Goal: Transaction & Acquisition: Purchase product/service

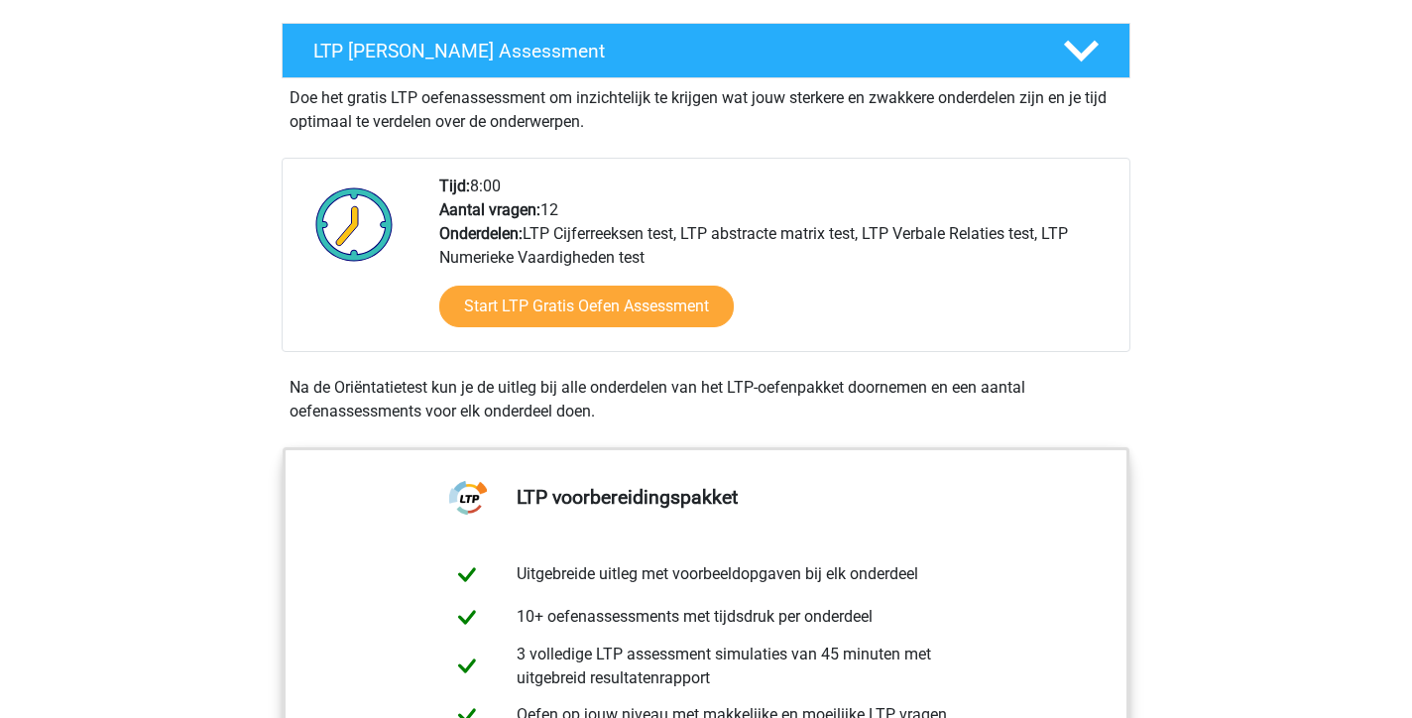
scroll to position [365, 0]
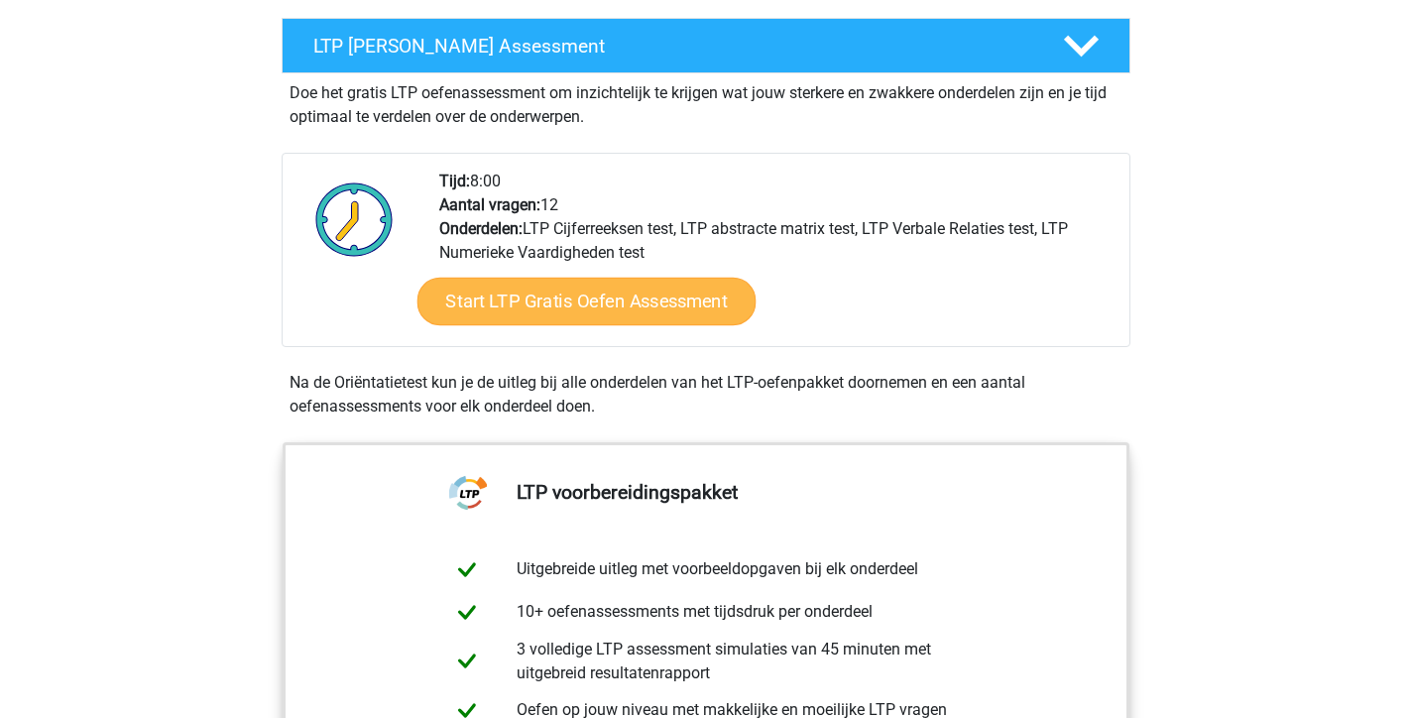
click at [636, 298] on link "Start LTP Gratis Oefen Assessment" at bounding box center [587, 302] width 339 height 48
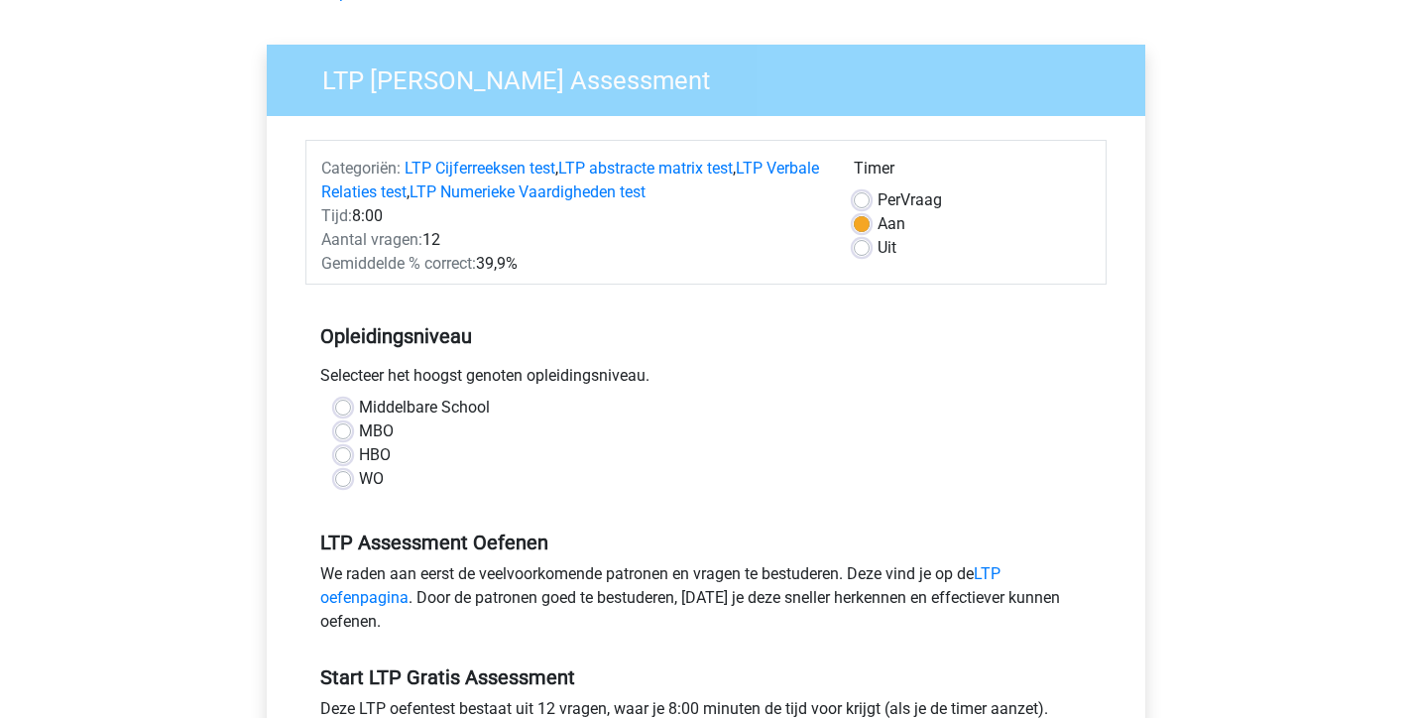
scroll to position [125, 0]
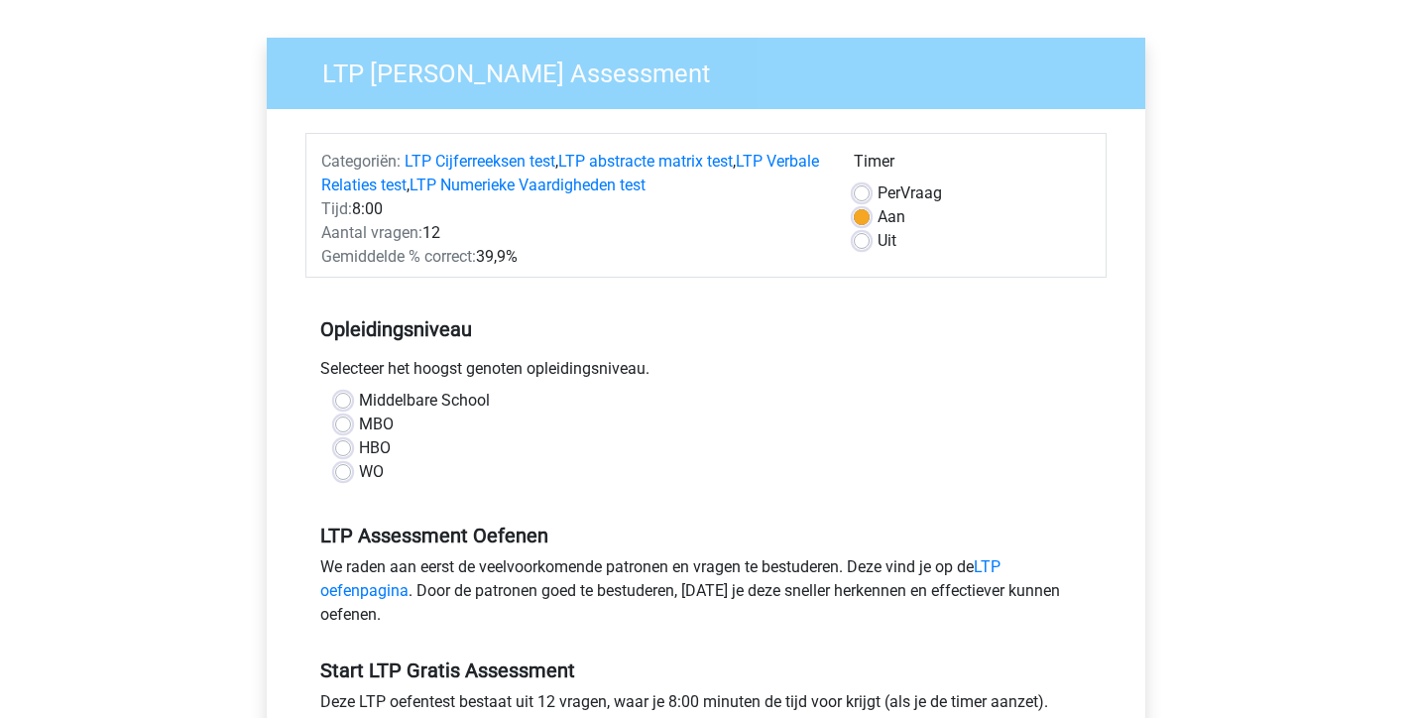
click at [362, 472] on label "WO" at bounding box center [371, 472] width 25 height 24
click at [351, 472] on input "WO" at bounding box center [343, 470] width 16 height 20
radio input "true"
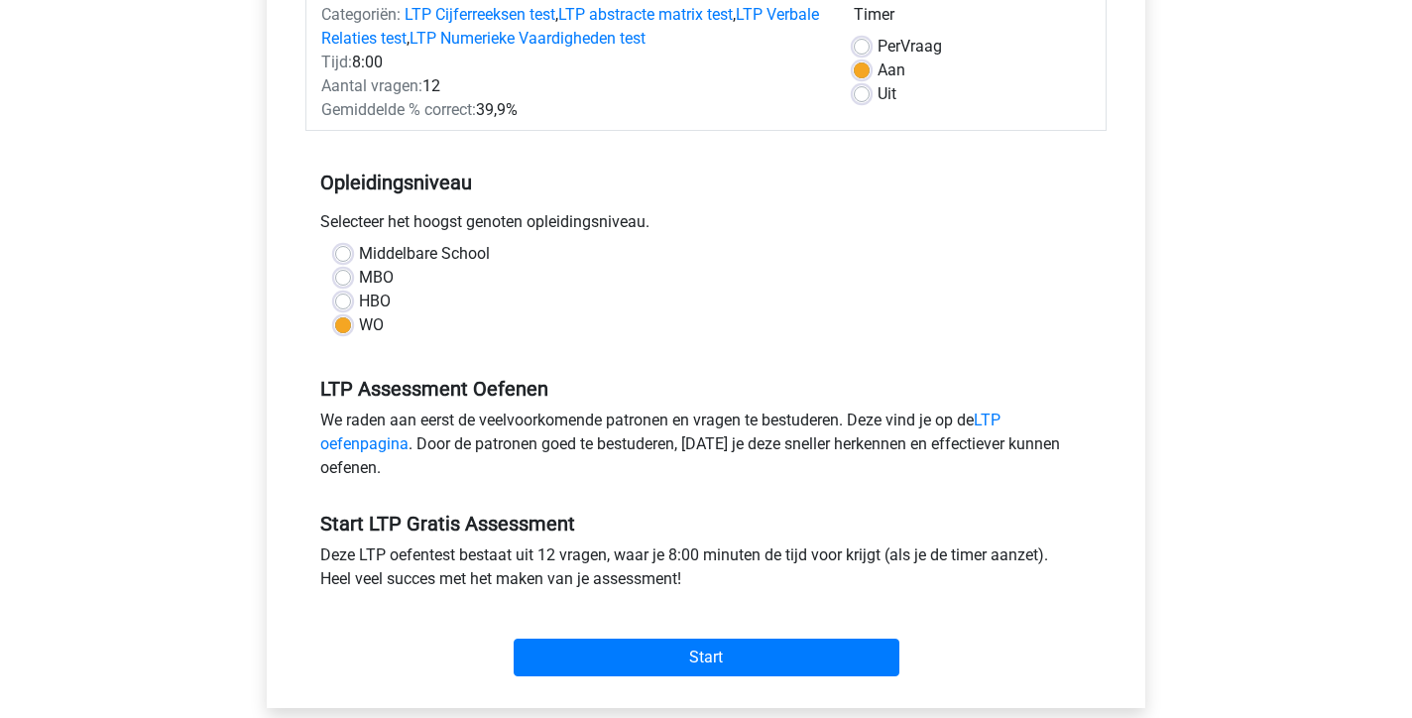
scroll to position [271, 0]
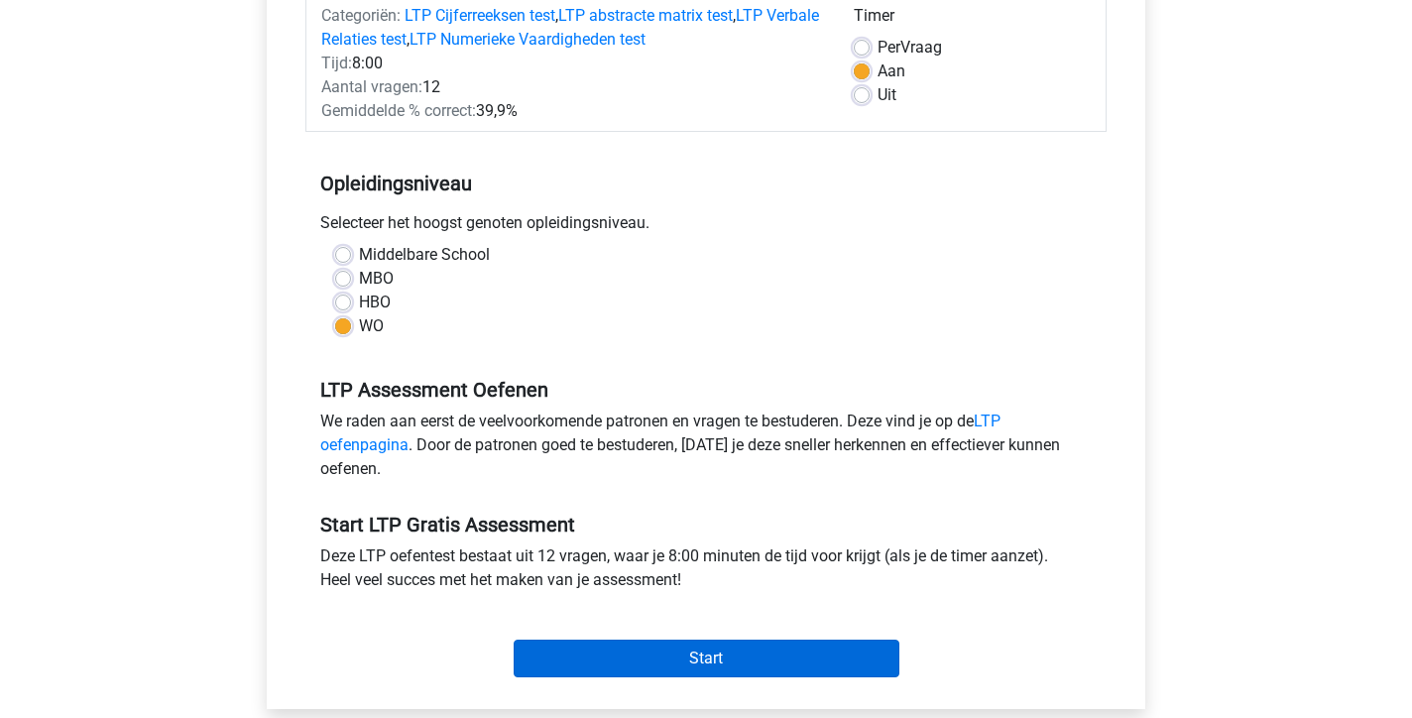
click at [595, 651] on input "Start" at bounding box center [707, 659] width 386 height 38
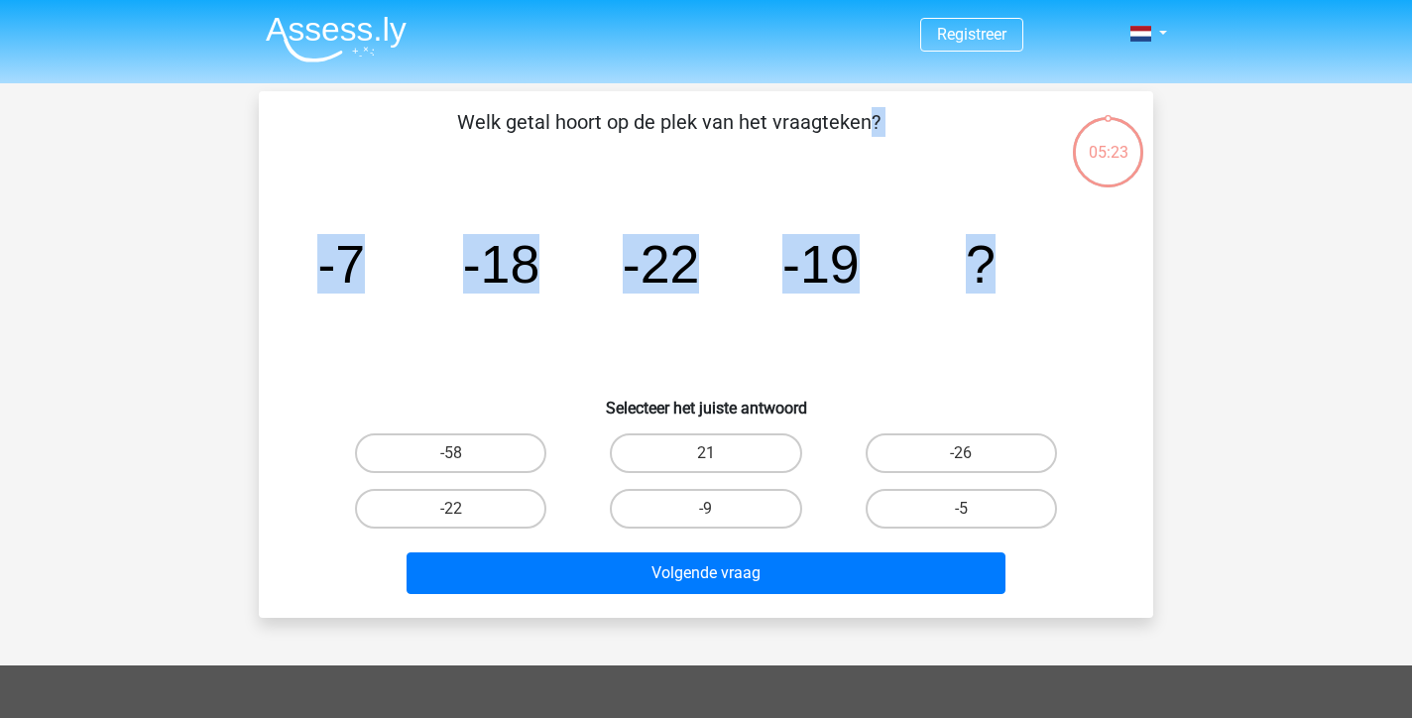
copy div "Welk getal hoort op de plek van het vraagteken? image/svg+xml -7 -18 -22 -19 ?"
drag, startPoint x: 466, startPoint y: 128, endPoint x: 990, endPoint y: 262, distance: 540.6
click at [990, 263] on div "Welk getal hoort op de plek van het vraagteken? image/svg+xml -7 -18 -22 -19 ? …" at bounding box center [706, 354] width 879 height 495
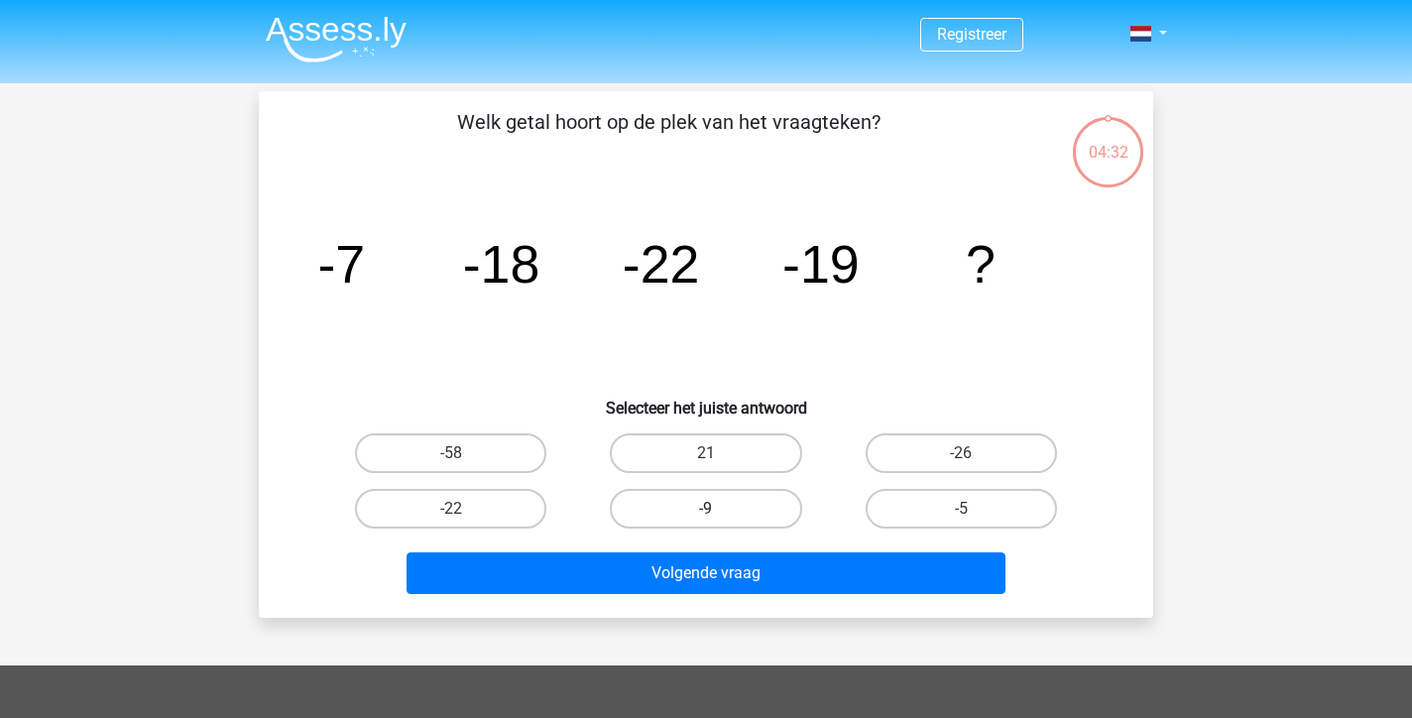
click at [778, 504] on label "-9" at bounding box center [705, 509] width 191 height 40
click at [719, 509] on input "-9" at bounding box center [712, 515] width 13 height 13
radio input "true"
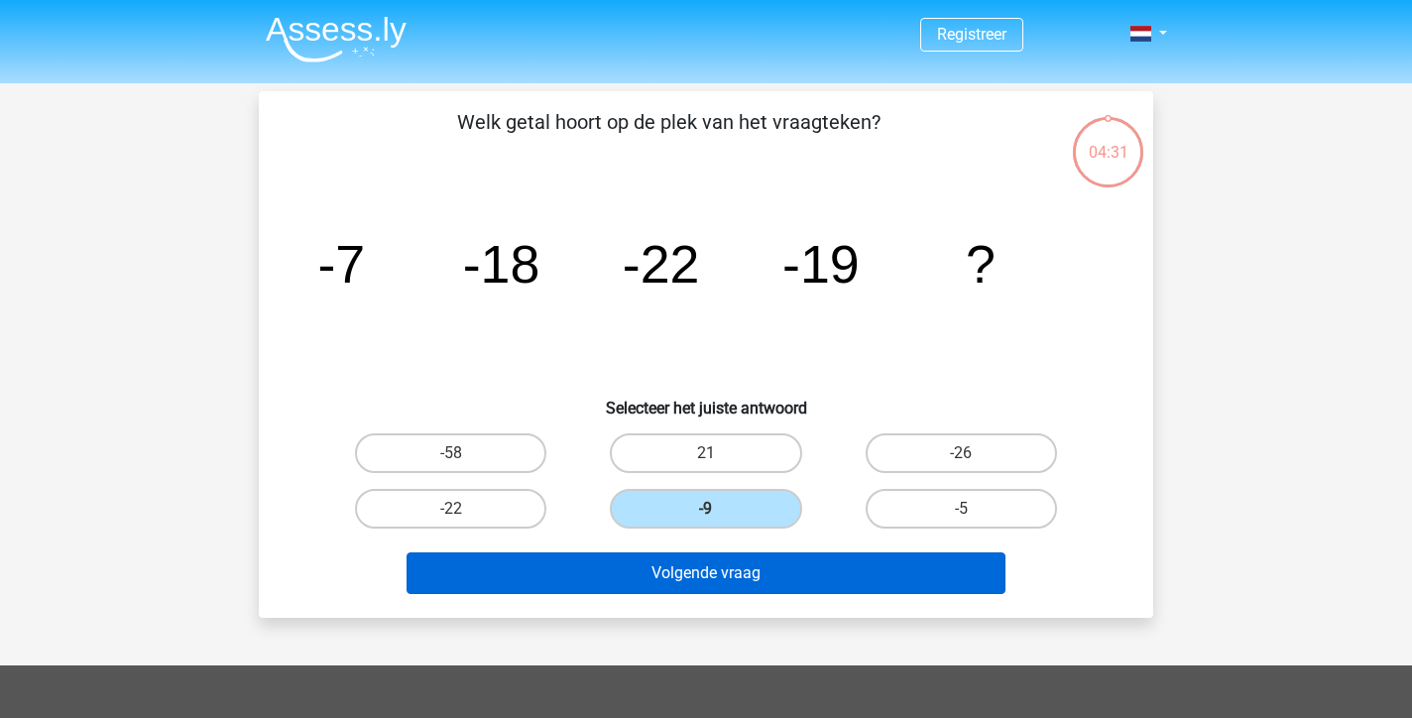
click at [768, 580] on button "Volgende vraag" at bounding box center [707, 573] width 600 height 42
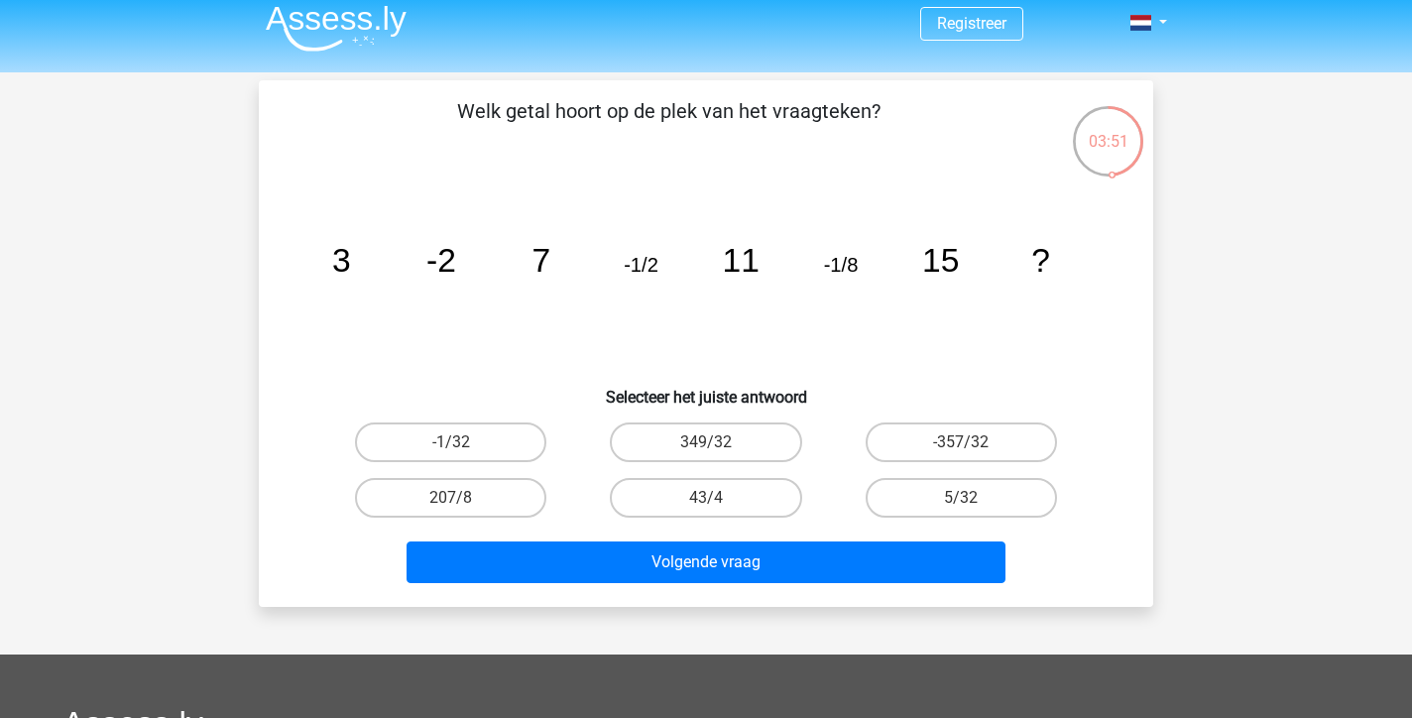
scroll to position [13, 0]
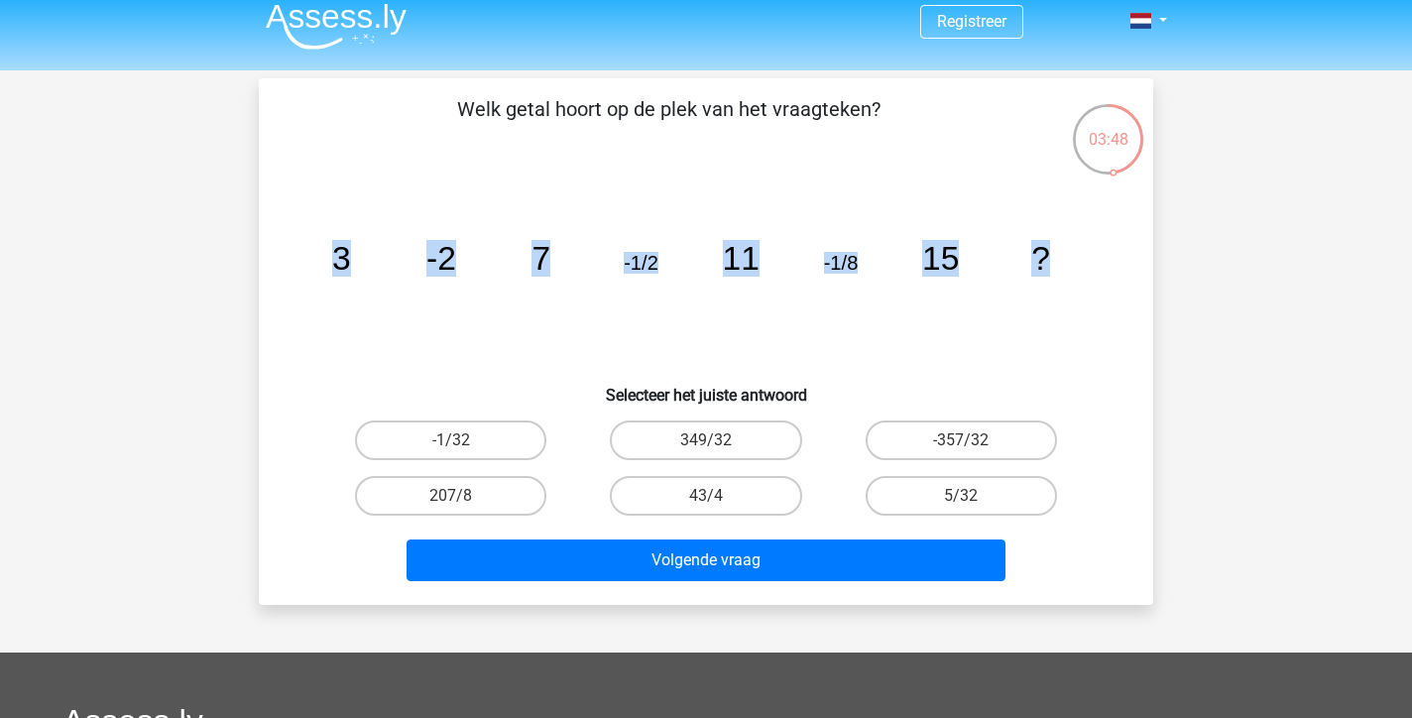
copy g "3 -2 7 -1/2 11 -1/8 15 ?"
drag, startPoint x: 321, startPoint y: 266, endPoint x: 1049, endPoint y: 263, distance: 728.1
click at [1049, 263] on icon "image/svg+xml 3 -2 7 -1/2 11 -1/8 15 ?" at bounding box center [705, 270] width 799 height 200
click at [503, 440] on label "-1/32" at bounding box center [450, 441] width 191 height 40
click at [464, 440] on input "-1/32" at bounding box center [457, 446] width 13 height 13
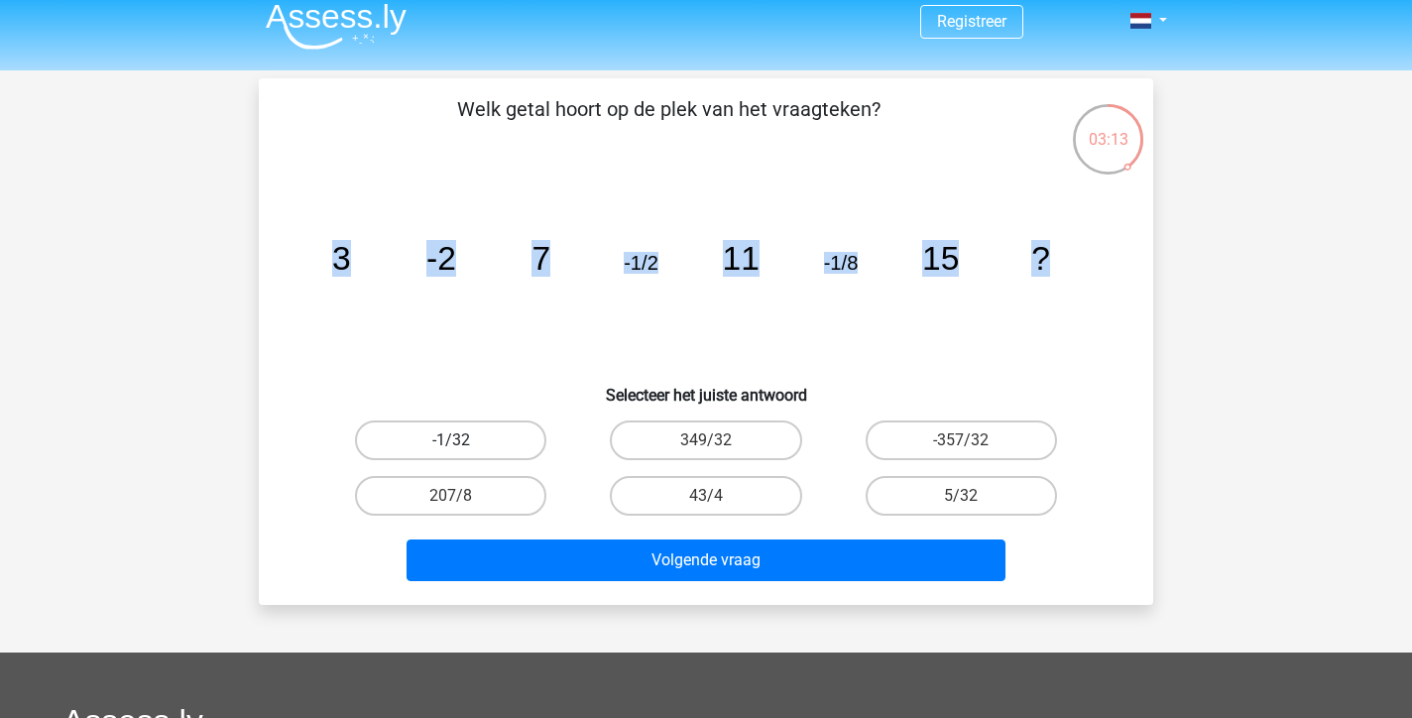
radio input "true"
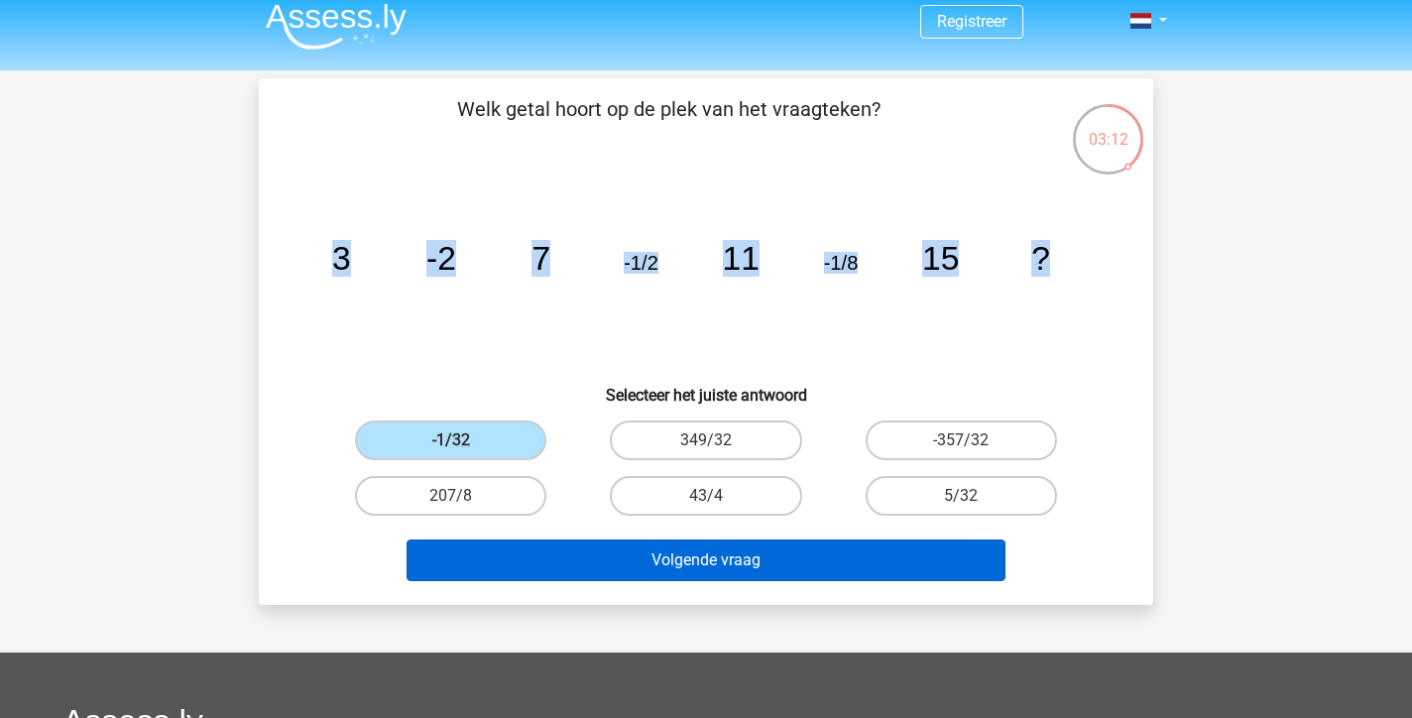
click at [600, 551] on button "Volgende vraag" at bounding box center [707, 561] width 600 height 42
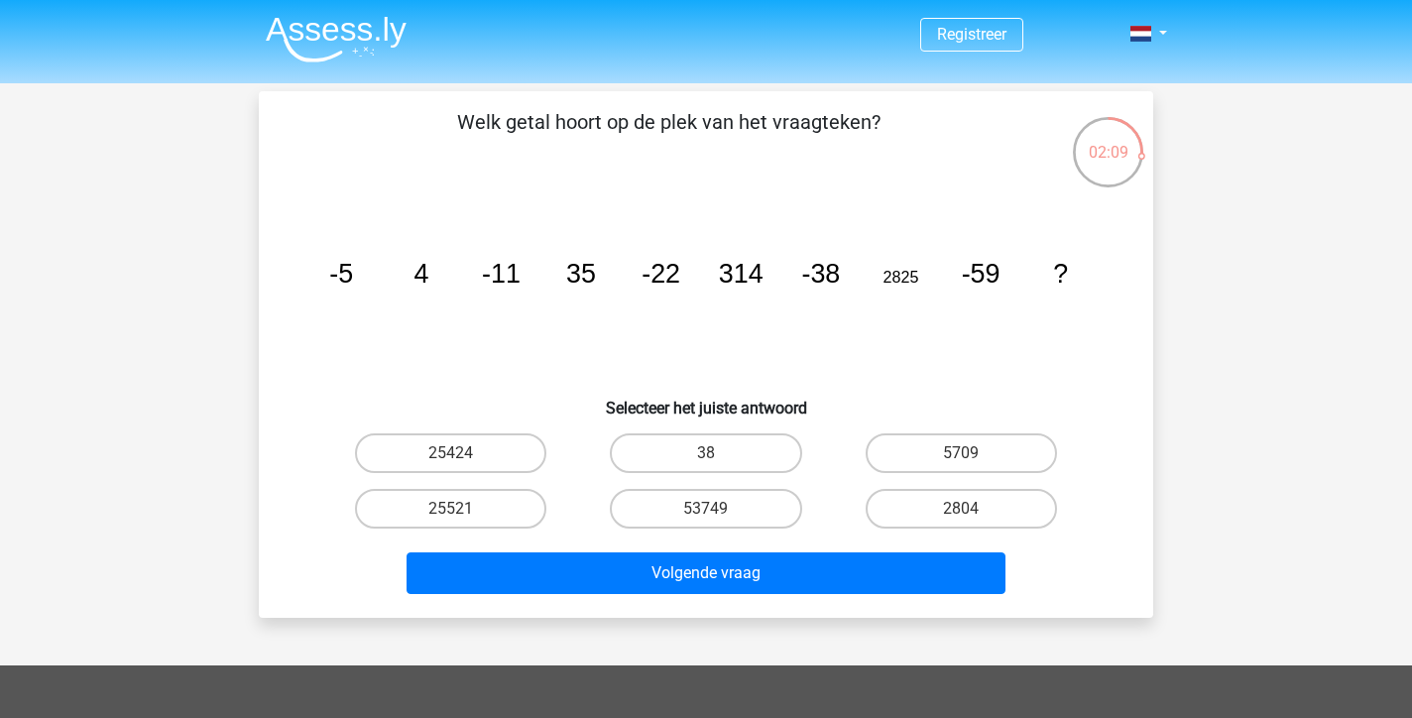
scroll to position [0, 0]
drag, startPoint x: 455, startPoint y: 119, endPoint x: 1069, endPoint y: 275, distance: 633.4
click at [1069, 275] on div "Welk getal hoort op de plek van het vraagteken? image/svg+xml -5 4 -11 35 -22 3…" at bounding box center [706, 354] width 879 height 495
drag, startPoint x: 1069, startPoint y: 275, endPoint x: 928, endPoint y: 282, distance: 141.0
click at [928, 282] on icon "image/svg+xml -5 4 -11 35 -22 314 -38 2825 -59 ?" at bounding box center [705, 283] width 799 height 200
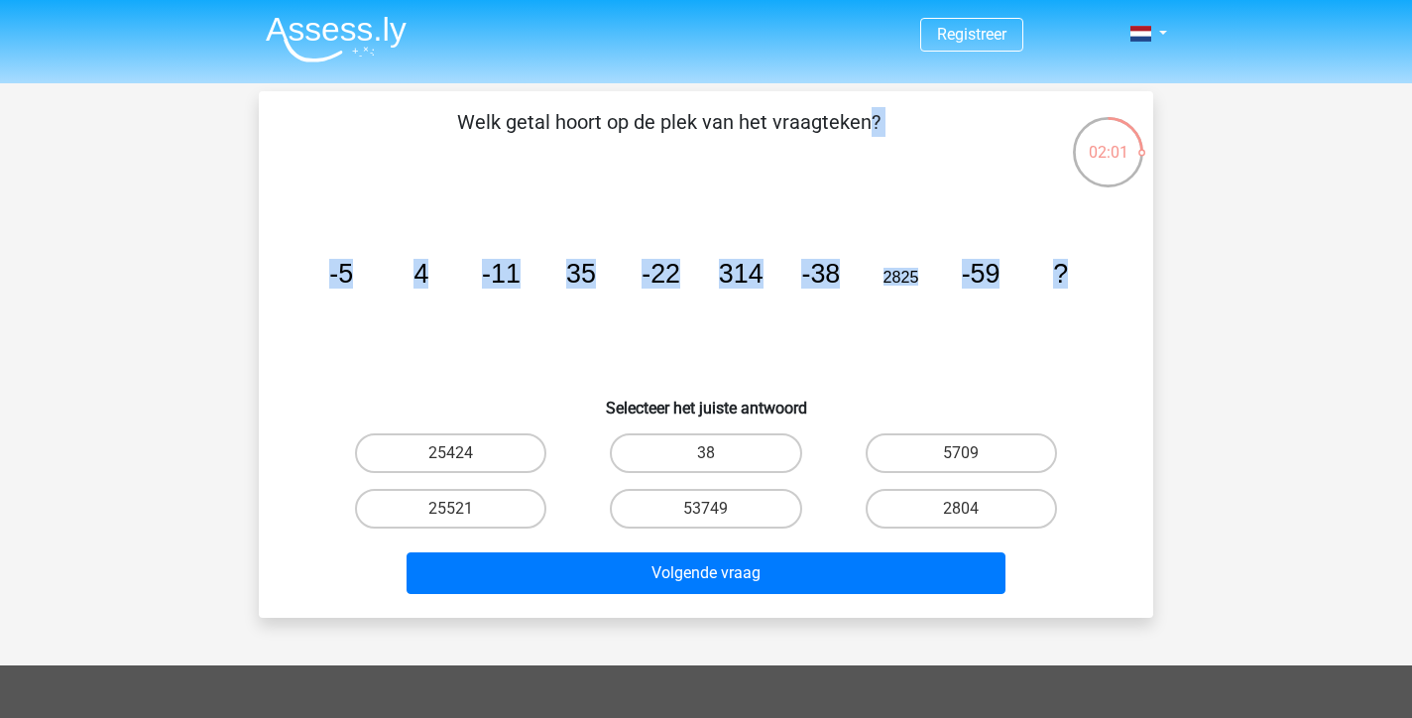
copy div "Welk getal hoort op de plek van het vraagteken? image/svg+xml -5 4 -11 35 -22 3…"
drag, startPoint x: 460, startPoint y: 121, endPoint x: 1063, endPoint y: 275, distance: 622.4
click at [1063, 275] on div "Welk getal hoort op de plek van het vraagteken? image/svg+xml -5 4 -11 35 -22 3…" at bounding box center [706, 354] width 879 height 495
click at [538, 371] on icon "image/svg+xml -5 4 -11 35 -22 314 -38 2825 -59 ?" at bounding box center [705, 283] width 799 height 200
drag, startPoint x: 372, startPoint y: 398, endPoint x: 959, endPoint y: 350, distance: 589.1
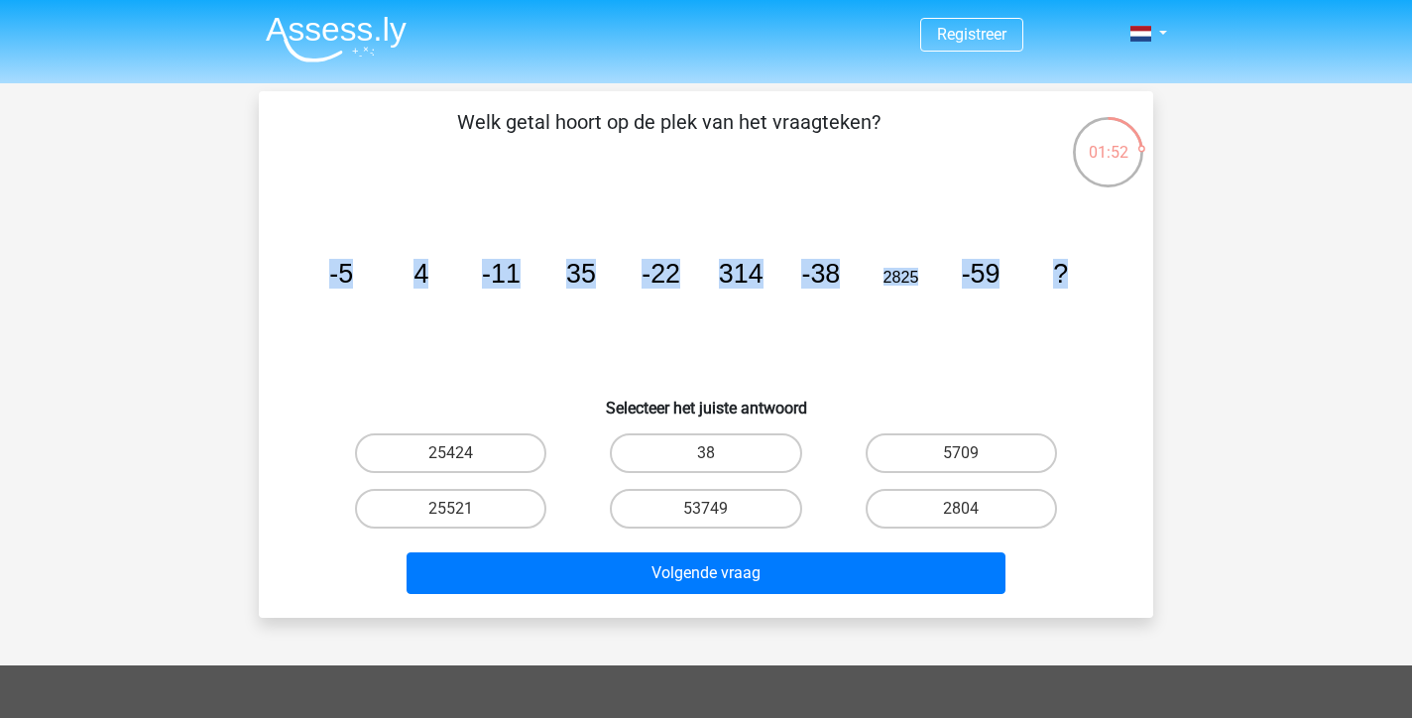
click at [959, 350] on div "Welk getal hoort op de plek van het vraagteken? image/svg+xml -5 4 -11 35 -22 3…" at bounding box center [706, 354] width 879 height 495
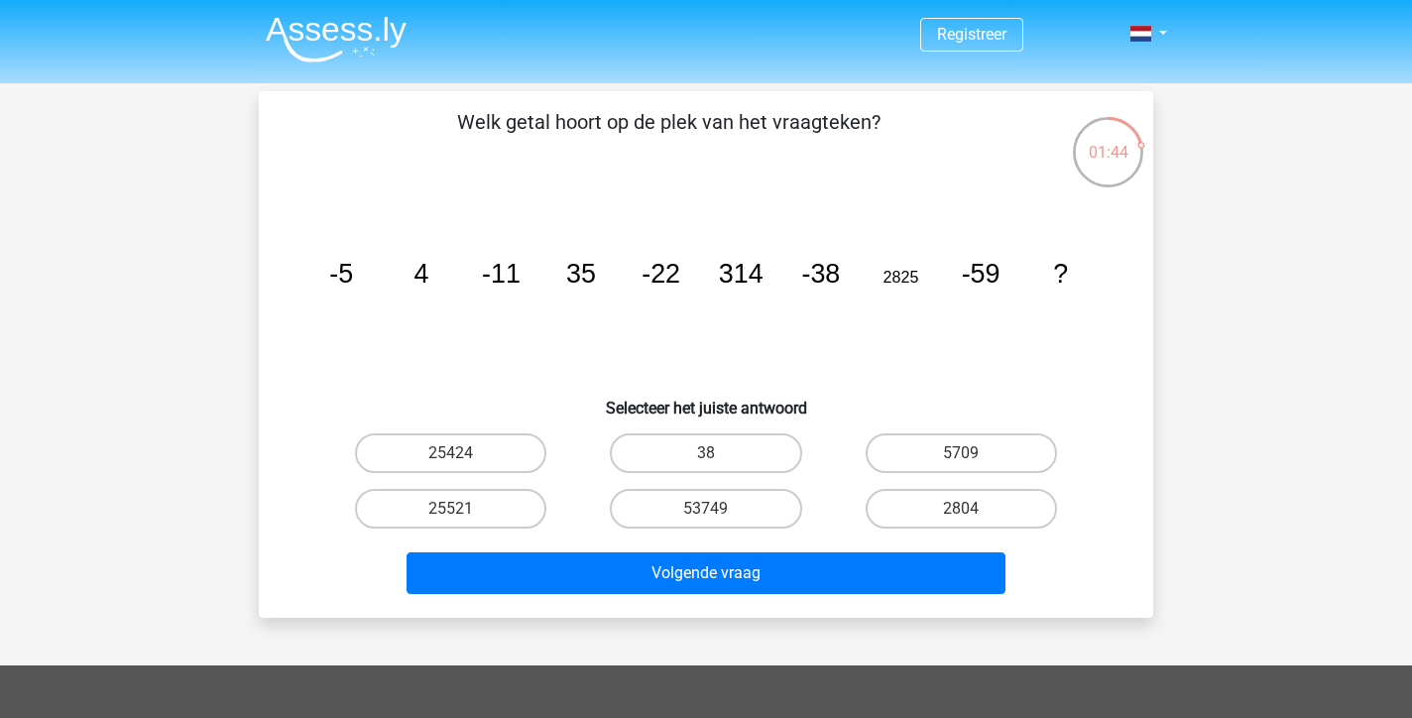
click at [1288, 285] on div "Registreer" at bounding box center [706, 594] width 1412 height 1189
click at [1205, 295] on div "Registreer" at bounding box center [706, 594] width 1412 height 1189
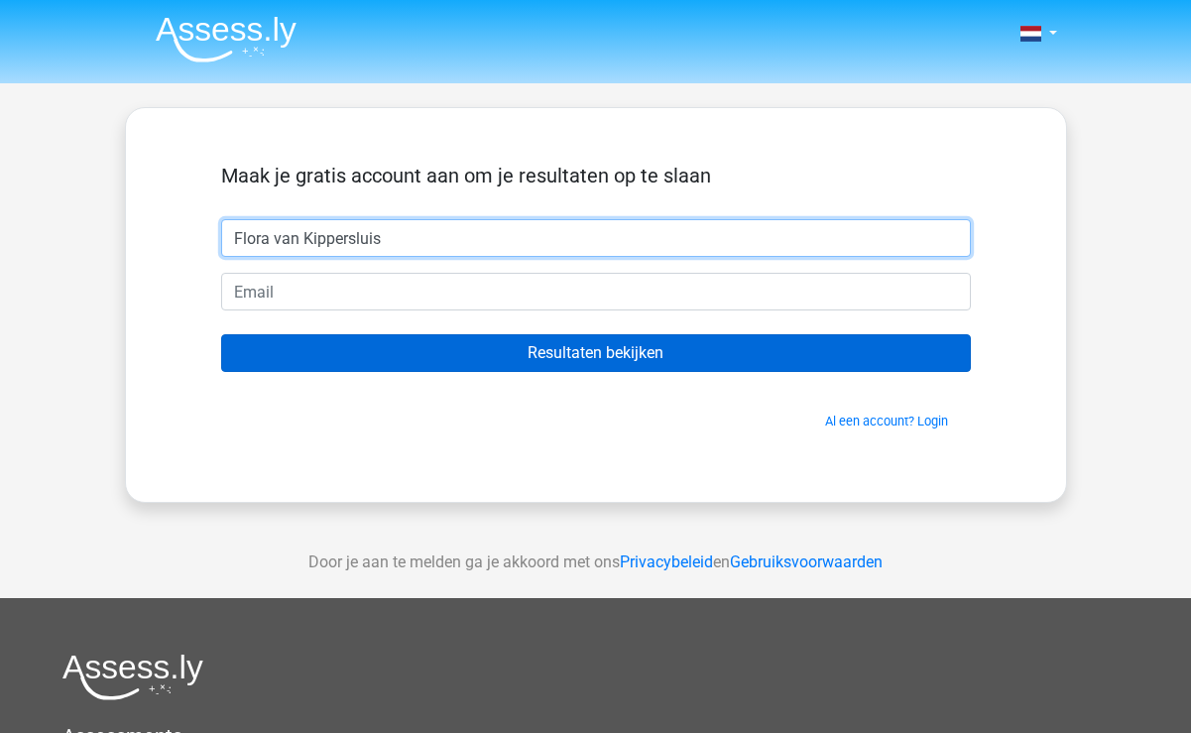
type input "Flora van Kippersluis"
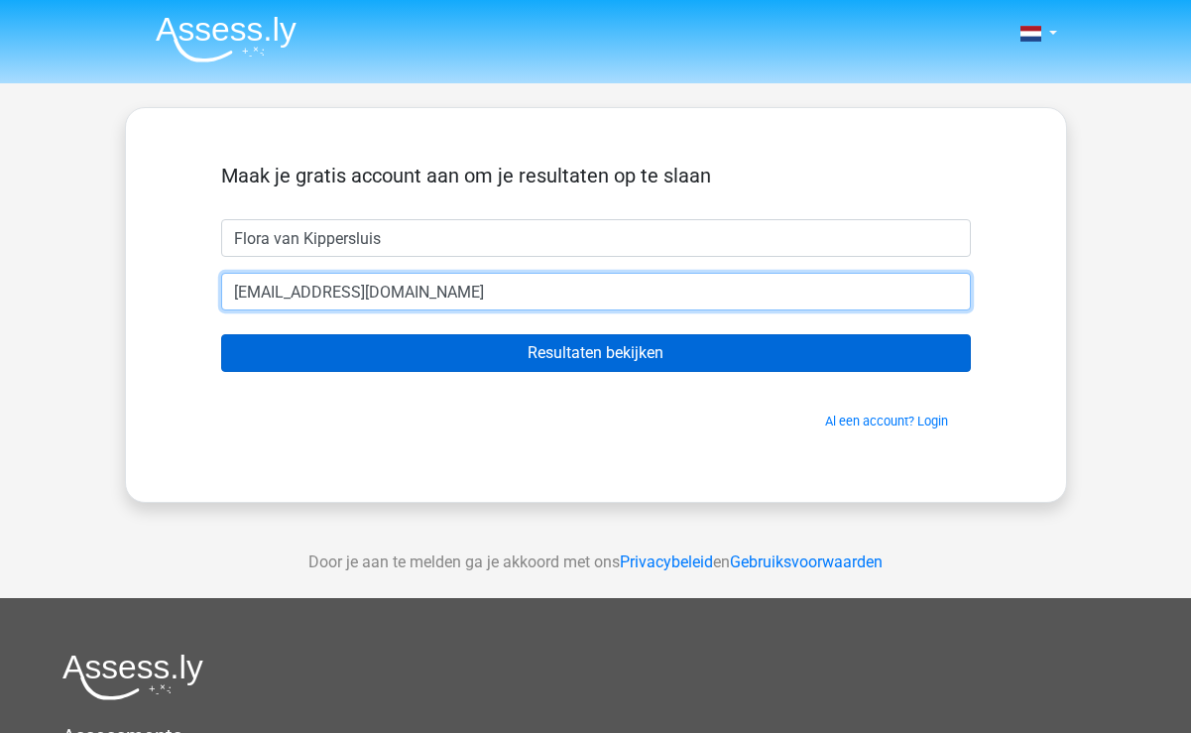
type input "flora@kippersluis.com"
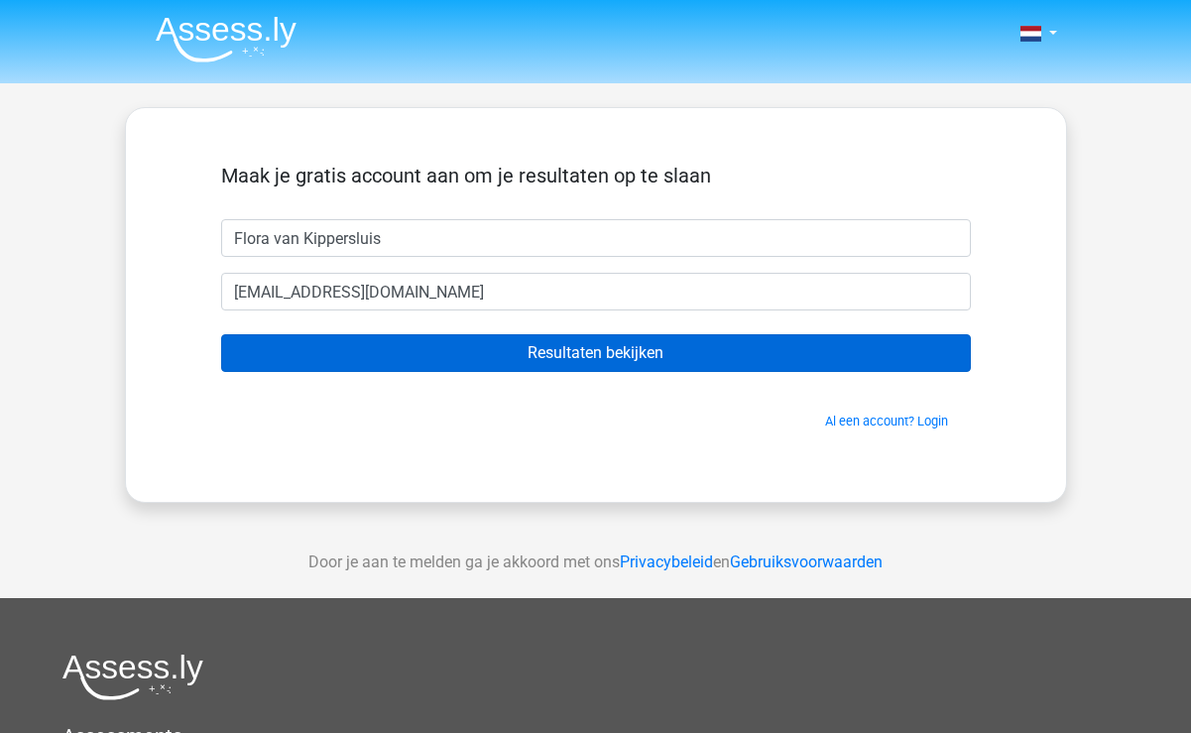
click at [430, 338] on input "Resultaten bekijken" at bounding box center [596, 353] width 750 height 38
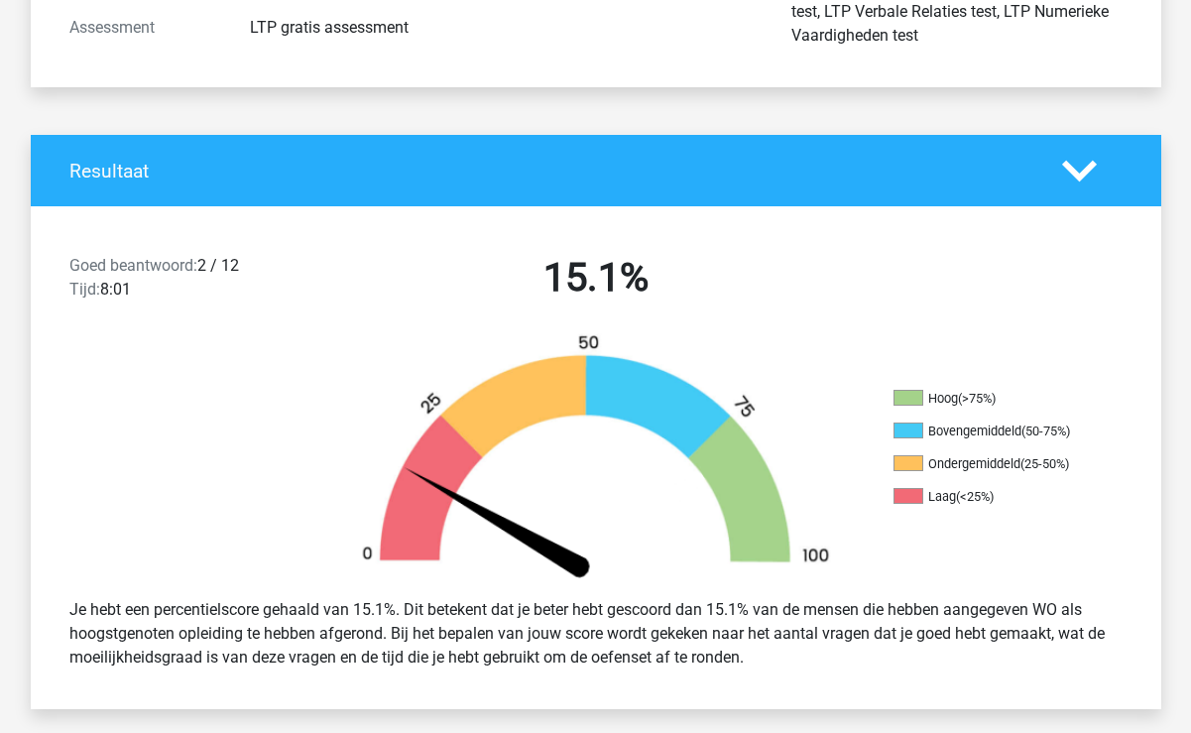
scroll to position [301, 0]
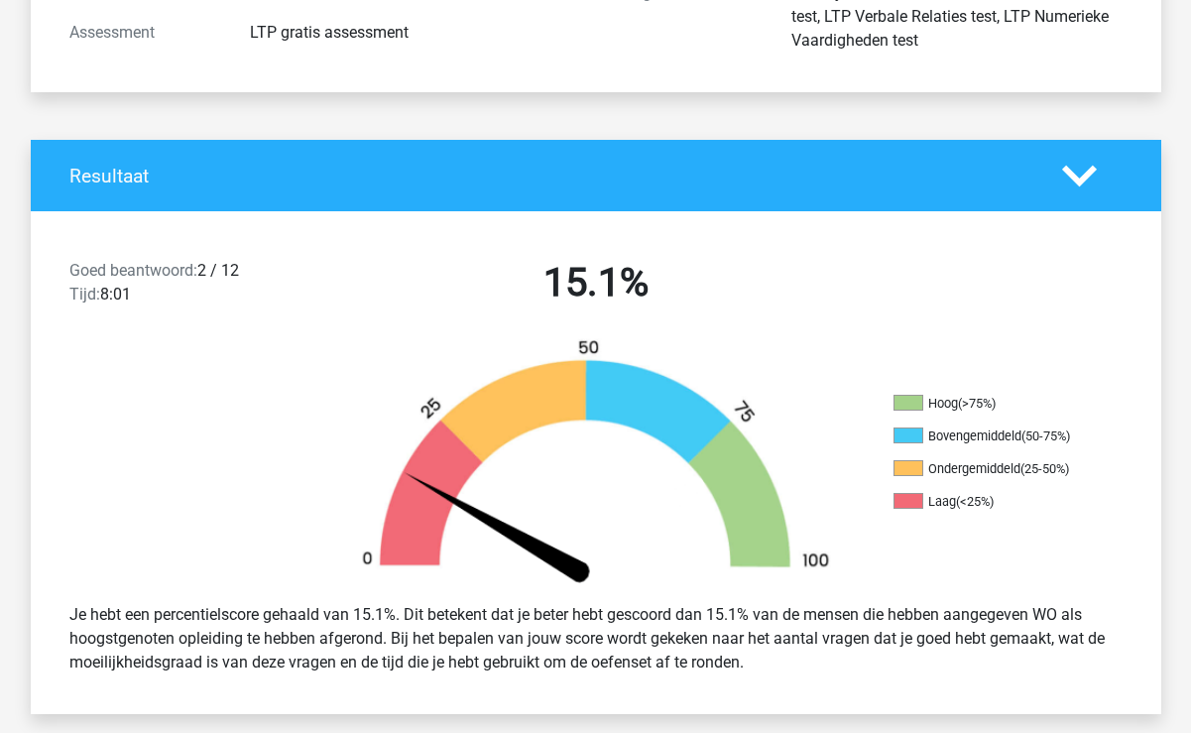
drag, startPoint x: 205, startPoint y: 275, endPoint x: 333, endPoint y: 274, distance: 128.0
click at [333, 274] on div "Goed beantwoord: 2 / 12 Tijd: 8:01 15.1%" at bounding box center [596, 286] width 1131 height 103
click at [333, 274] on div "15.1%" at bounding box center [596, 287] width 542 height 56
drag, startPoint x: 259, startPoint y: 263, endPoint x: 199, endPoint y: 266, distance: 59.6
click at [199, 266] on div "Goed beantwoord: 2 / 12 Tijd: 8:01" at bounding box center [190, 287] width 271 height 56
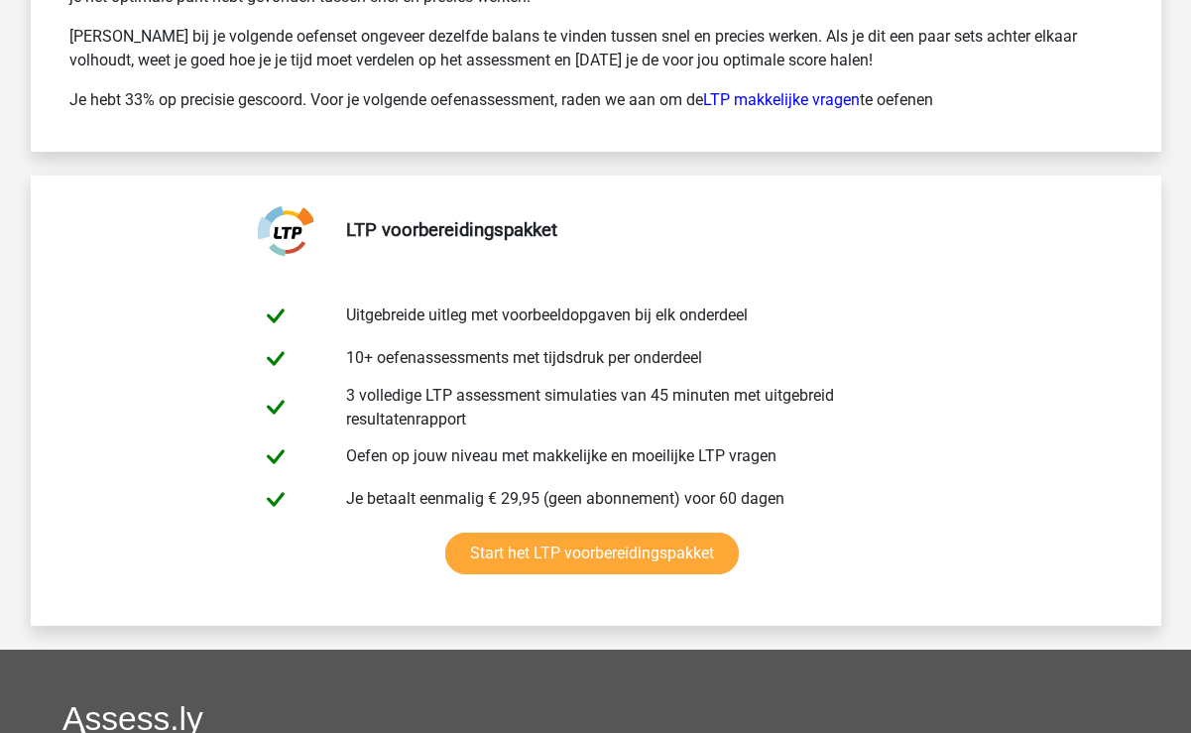
scroll to position [3831, 0]
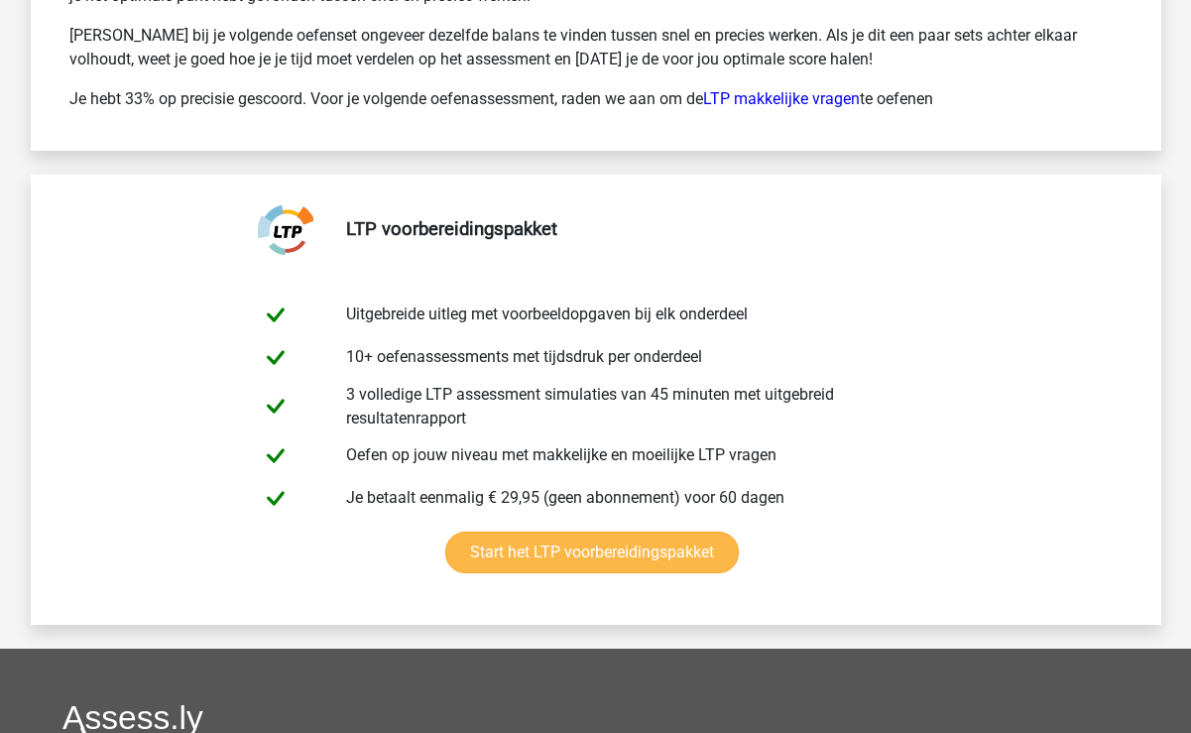
click at [677, 557] on link "Start het LTP voorbereidingspakket" at bounding box center [592, 553] width 294 height 42
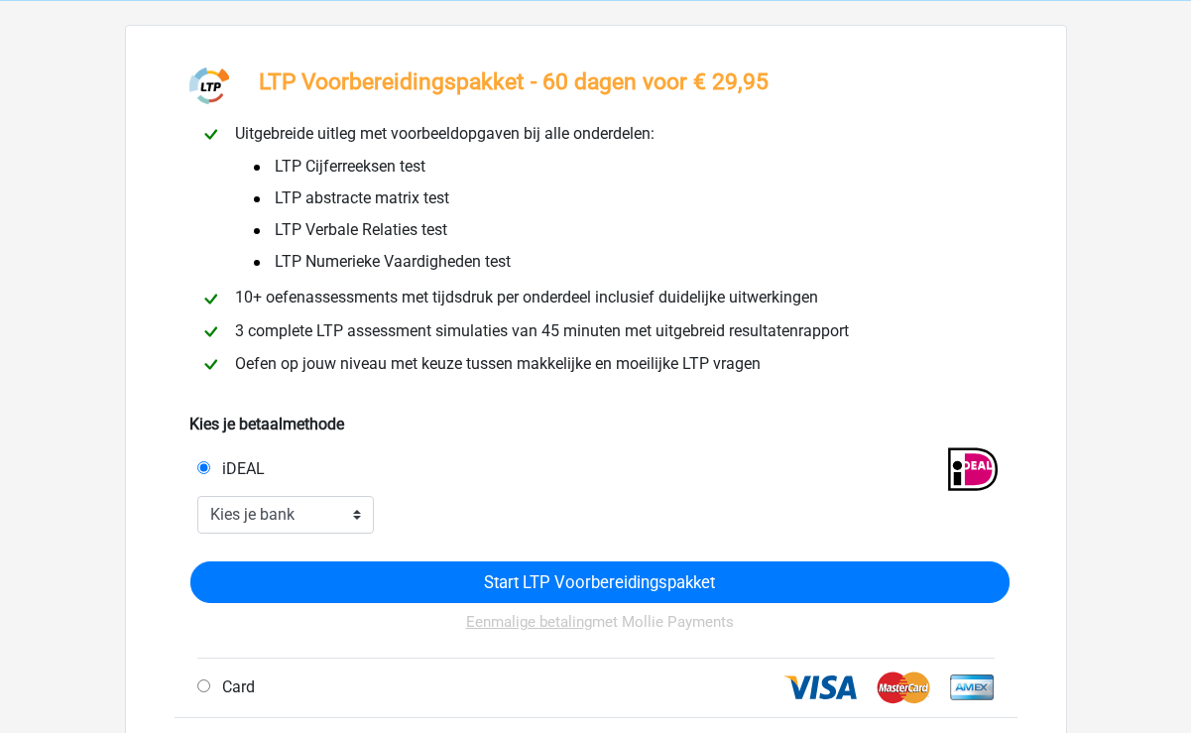
scroll to position [83, 0]
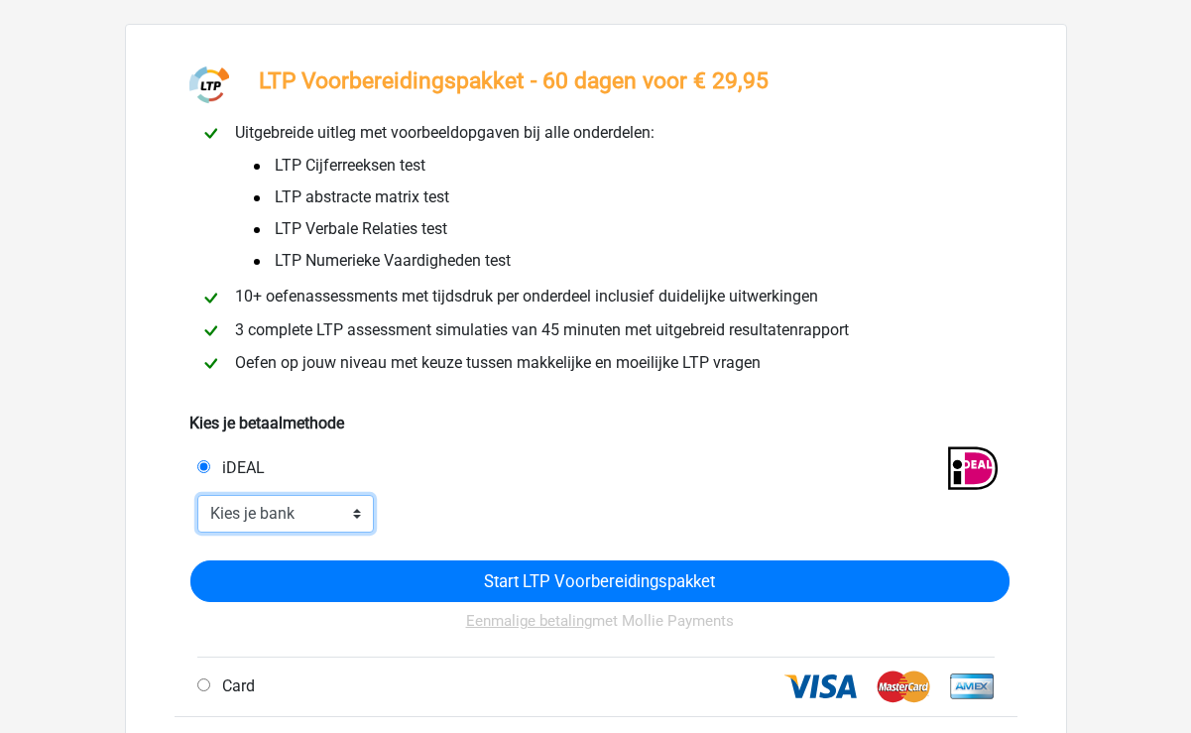
select select "ideal_[SWIFT_CODE]"
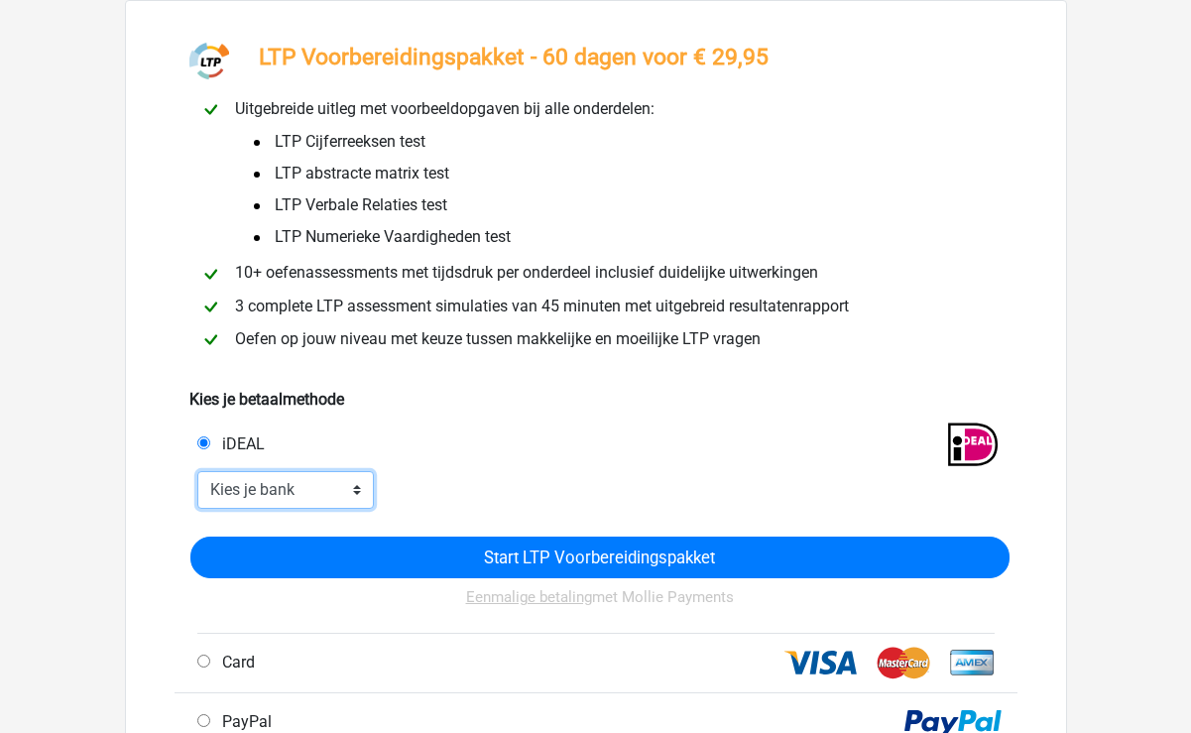
scroll to position [125, 0]
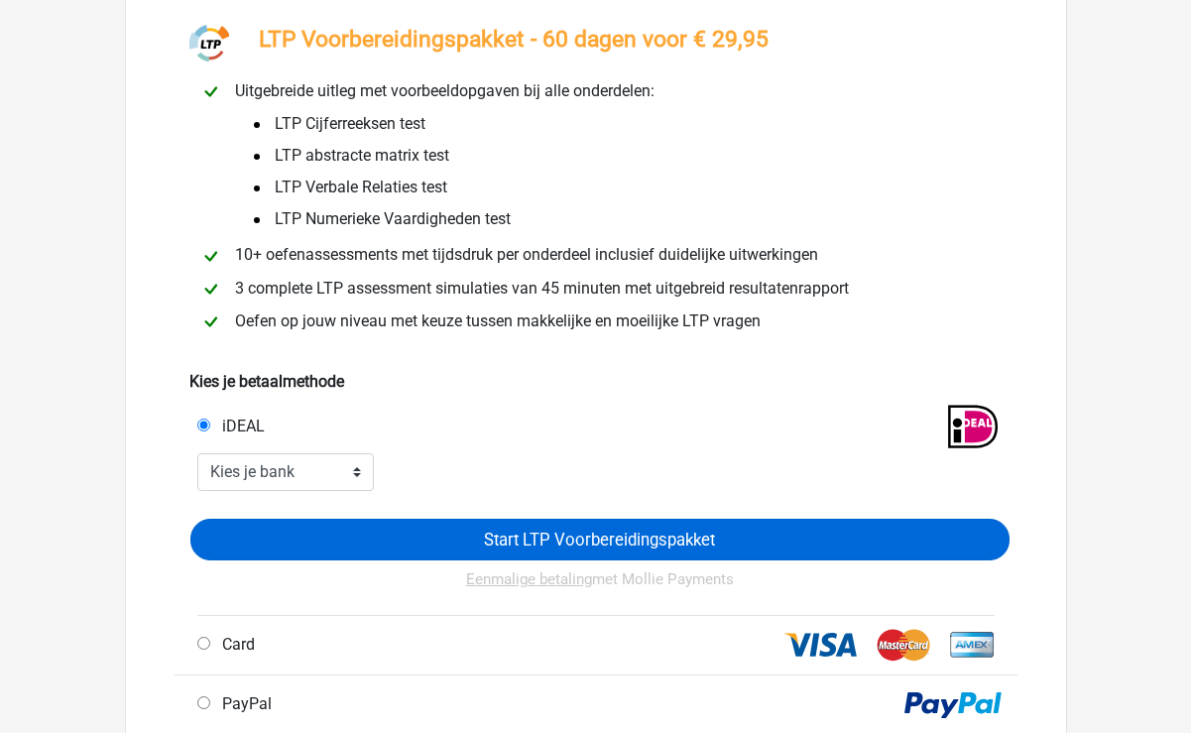
click at [474, 539] on input "Start LTP Voorbereidingspakket" at bounding box center [599, 540] width 819 height 42
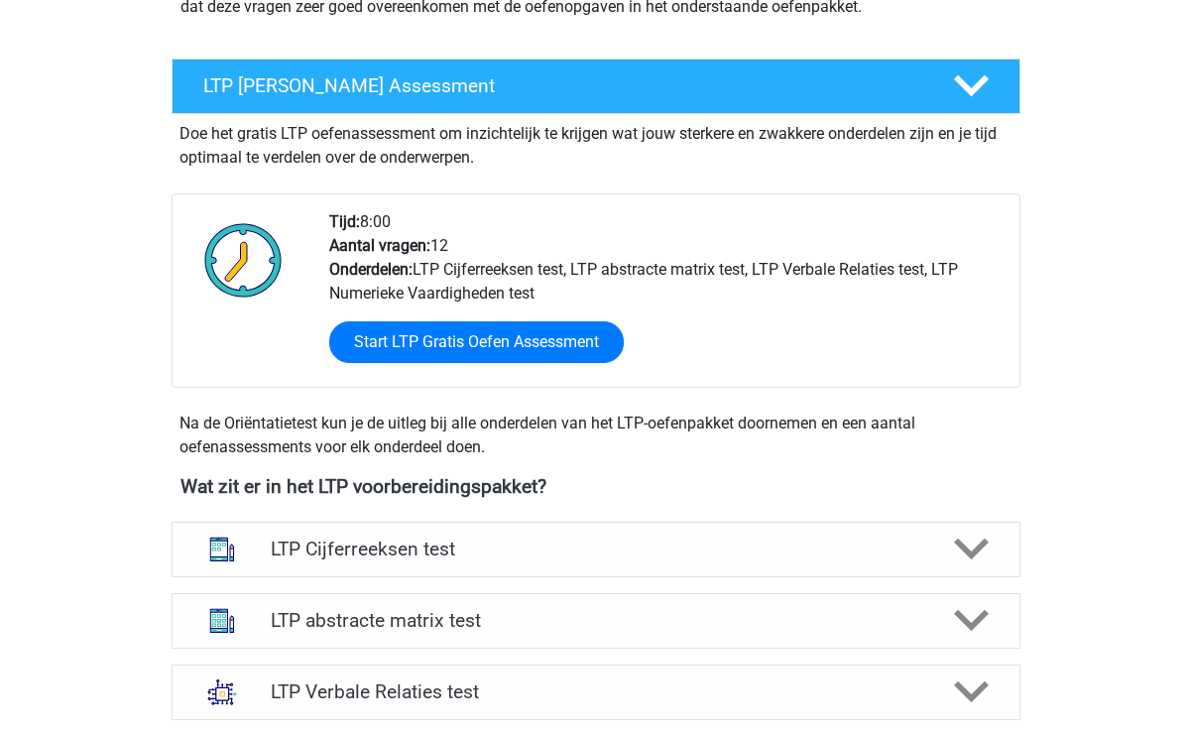
scroll to position [875, 0]
click at [971, 83] on icon at bounding box center [971, 85] width 35 height 35
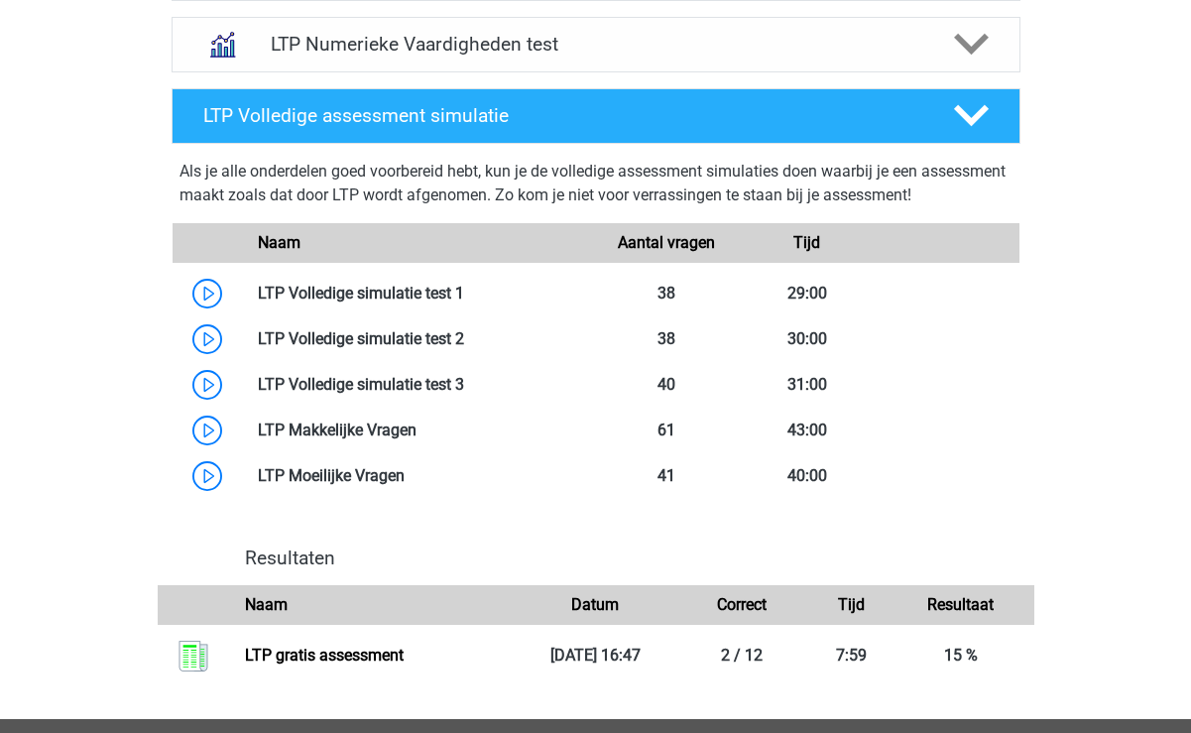
scroll to position [1228, 0]
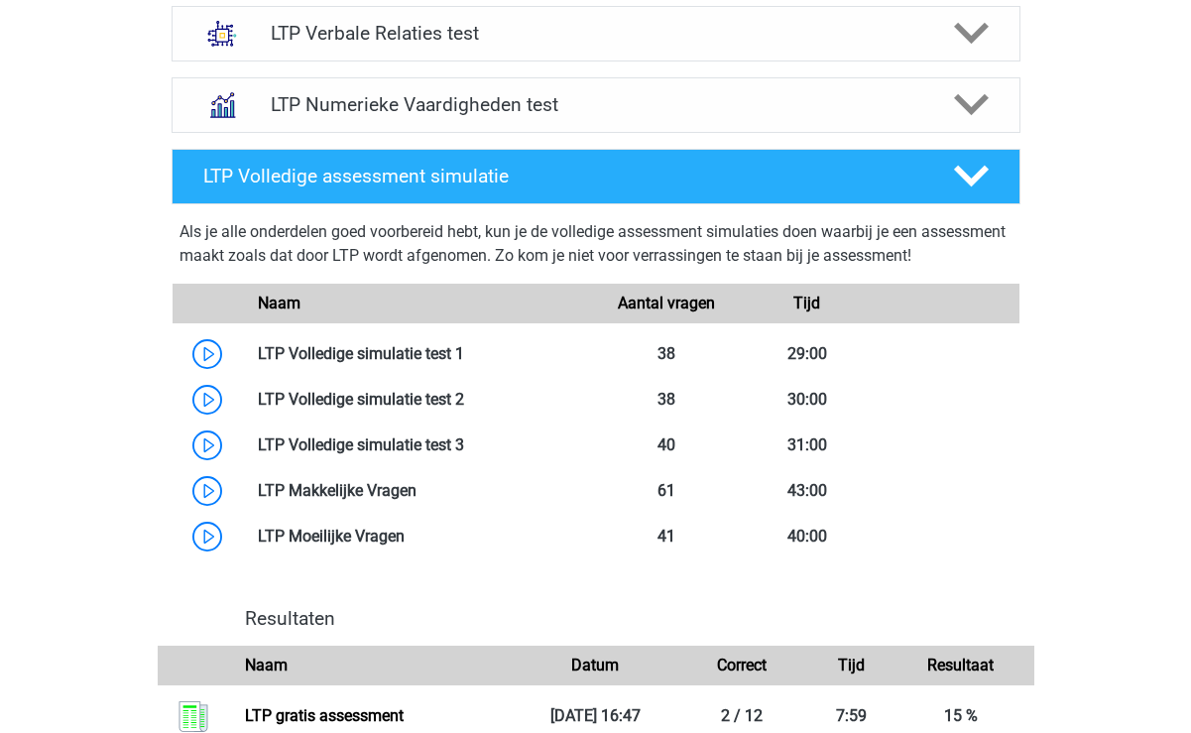
click at [162, 458] on div "LTP Volledige assessment simulatie Als je alle onderdelen goed voorbereid hebt,…" at bounding box center [596, 366] width 895 height 434
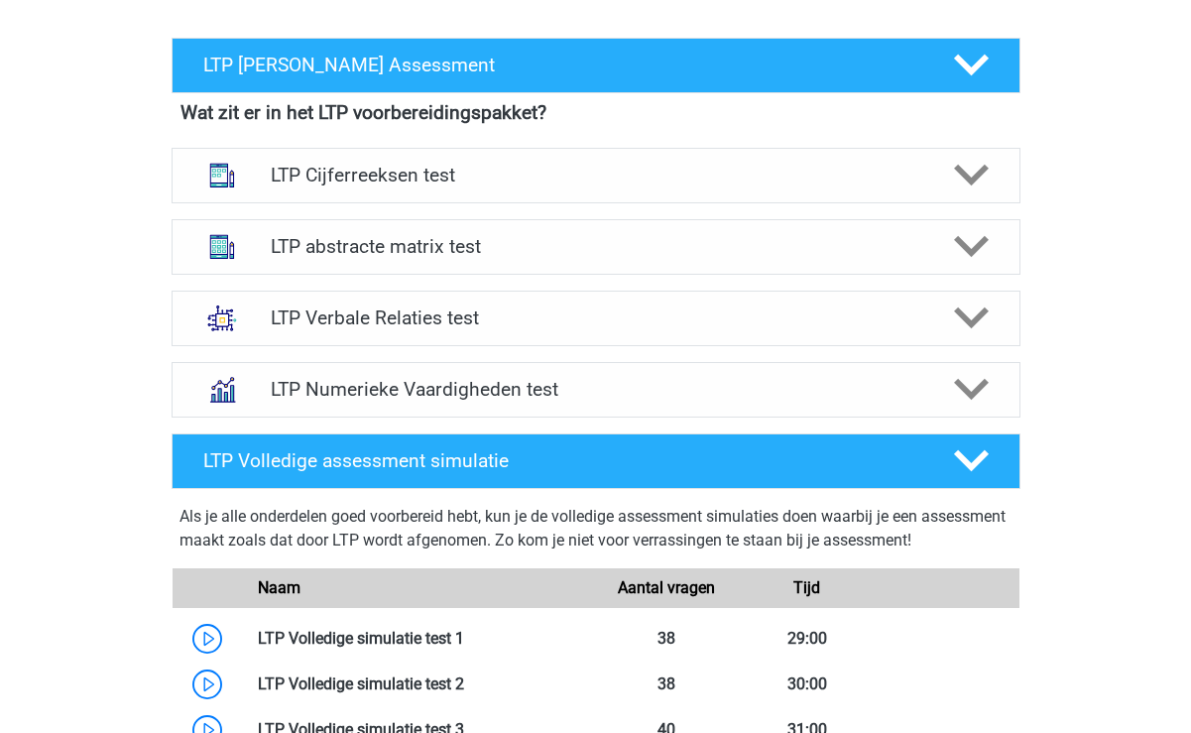
scroll to position [892, 0]
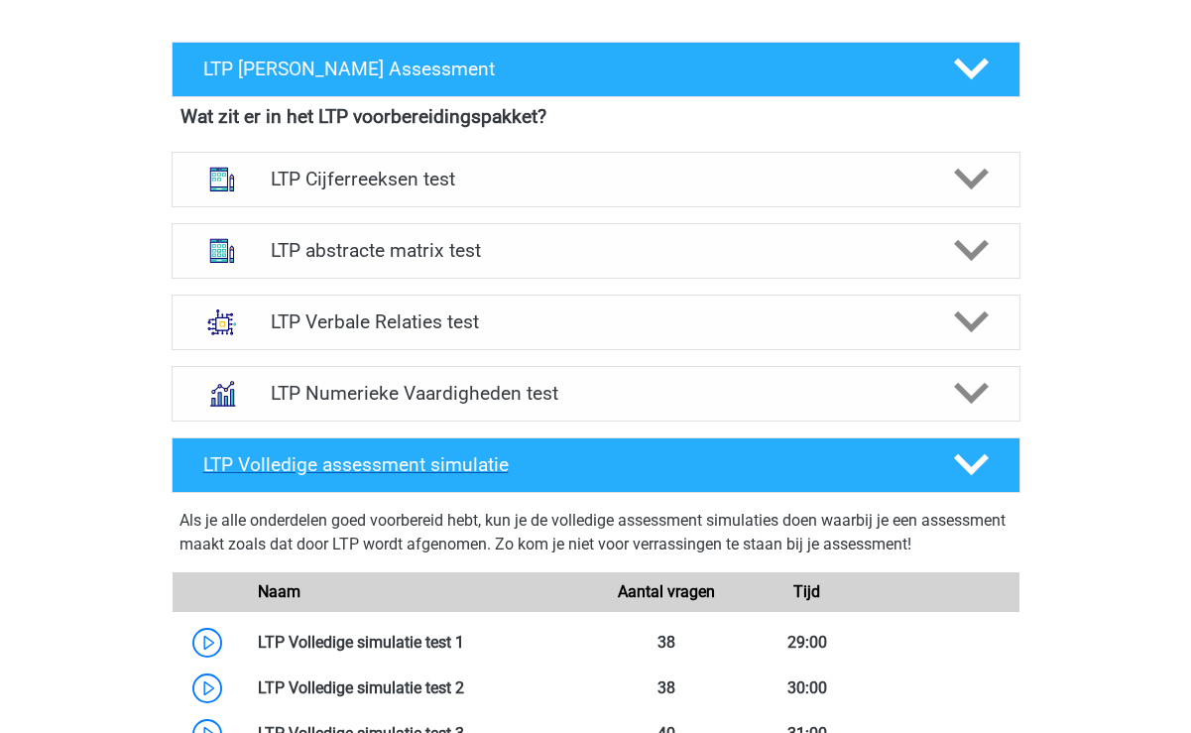
click at [970, 465] on icon at bounding box center [971, 464] width 35 height 35
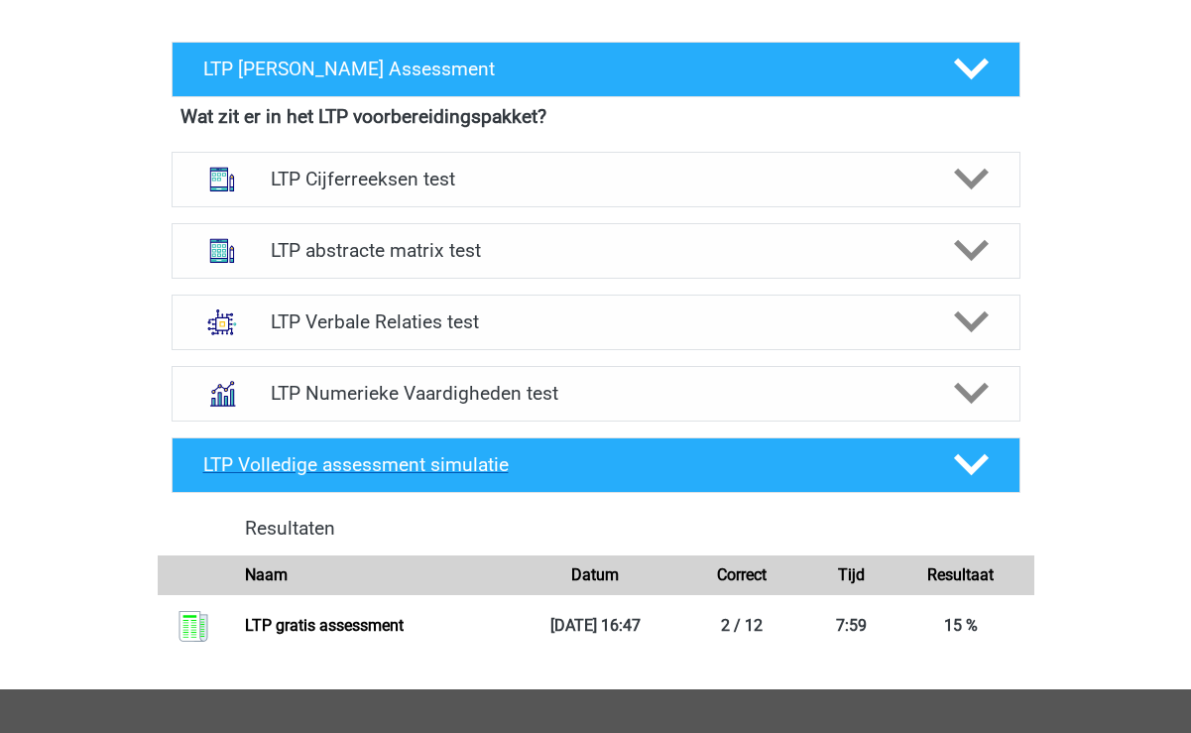
click at [970, 465] on icon at bounding box center [971, 464] width 35 height 35
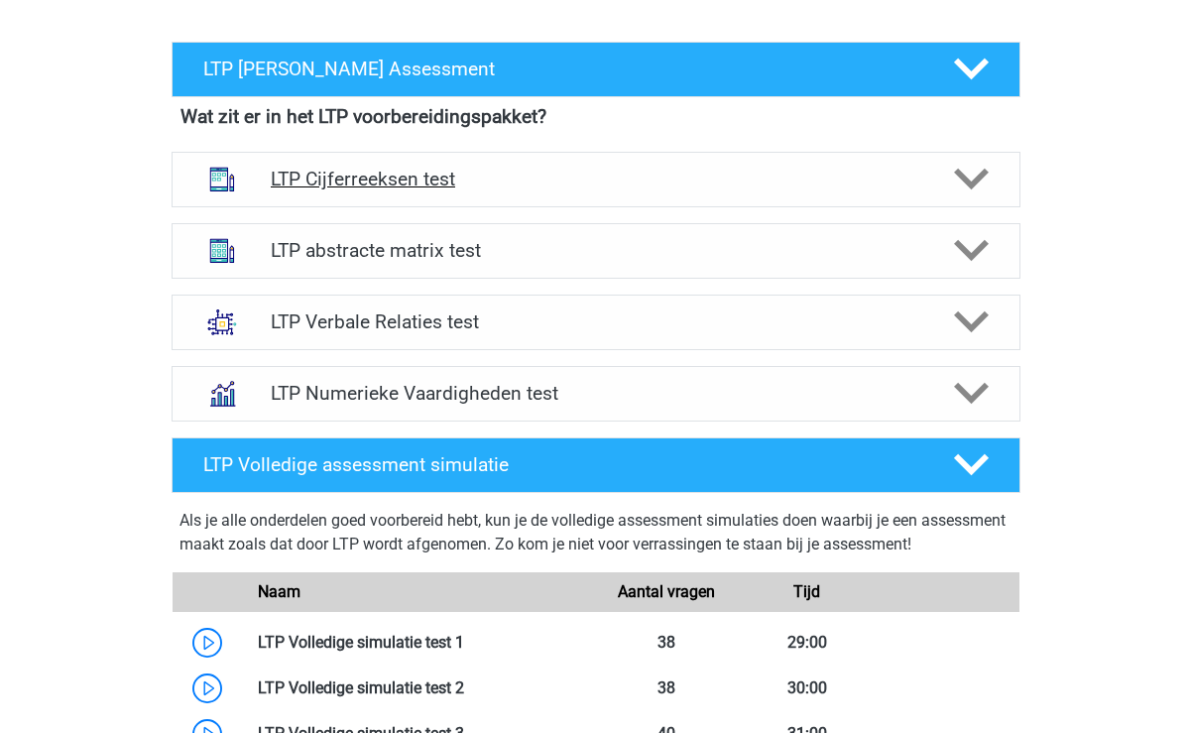
click at [689, 176] on h4 "LTP Cijferreeksen test" at bounding box center [596, 179] width 650 height 23
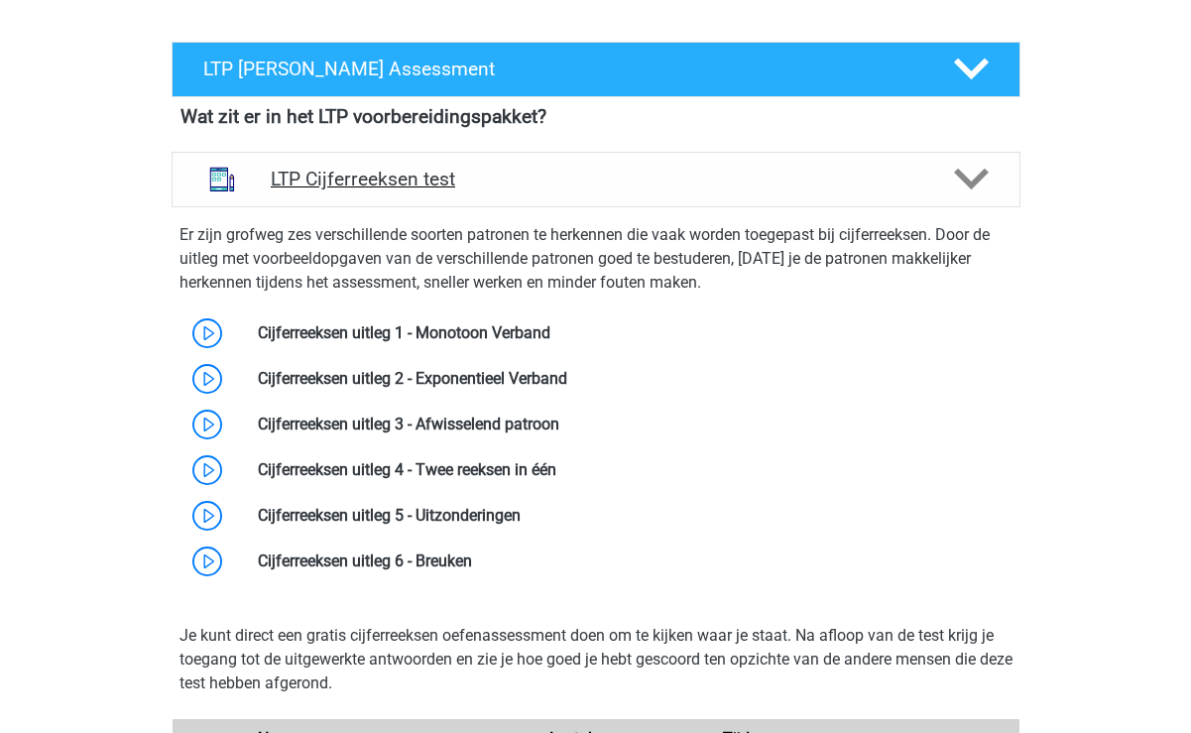
click at [689, 174] on h4 "LTP Cijferreeksen test" at bounding box center [596, 179] width 650 height 23
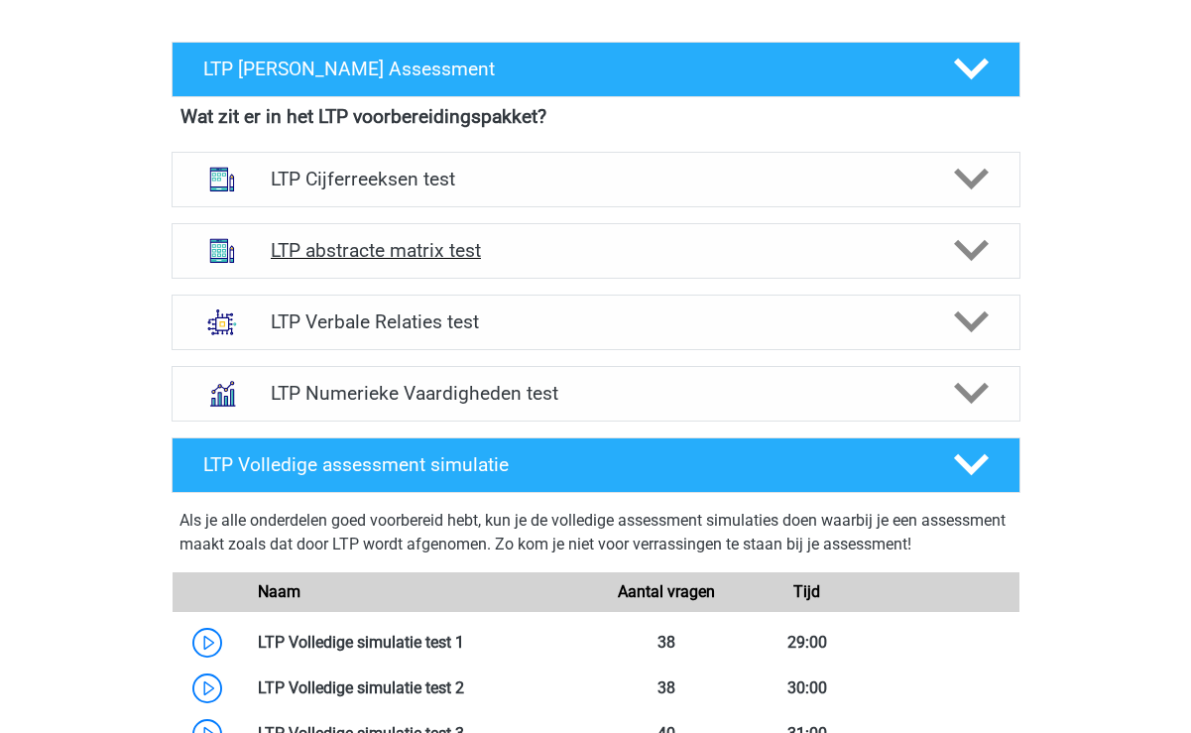
click at [978, 252] on polygon at bounding box center [971, 251] width 35 height 22
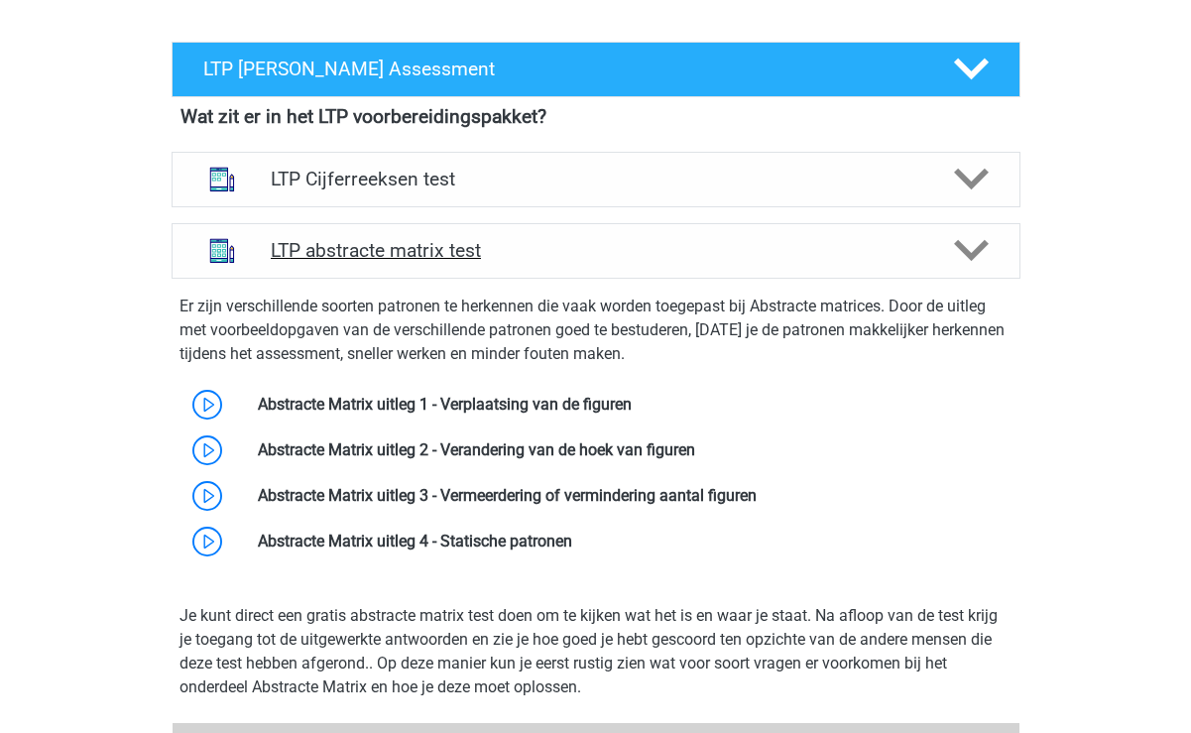
click at [978, 252] on polygon at bounding box center [971, 251] width 35 height 22
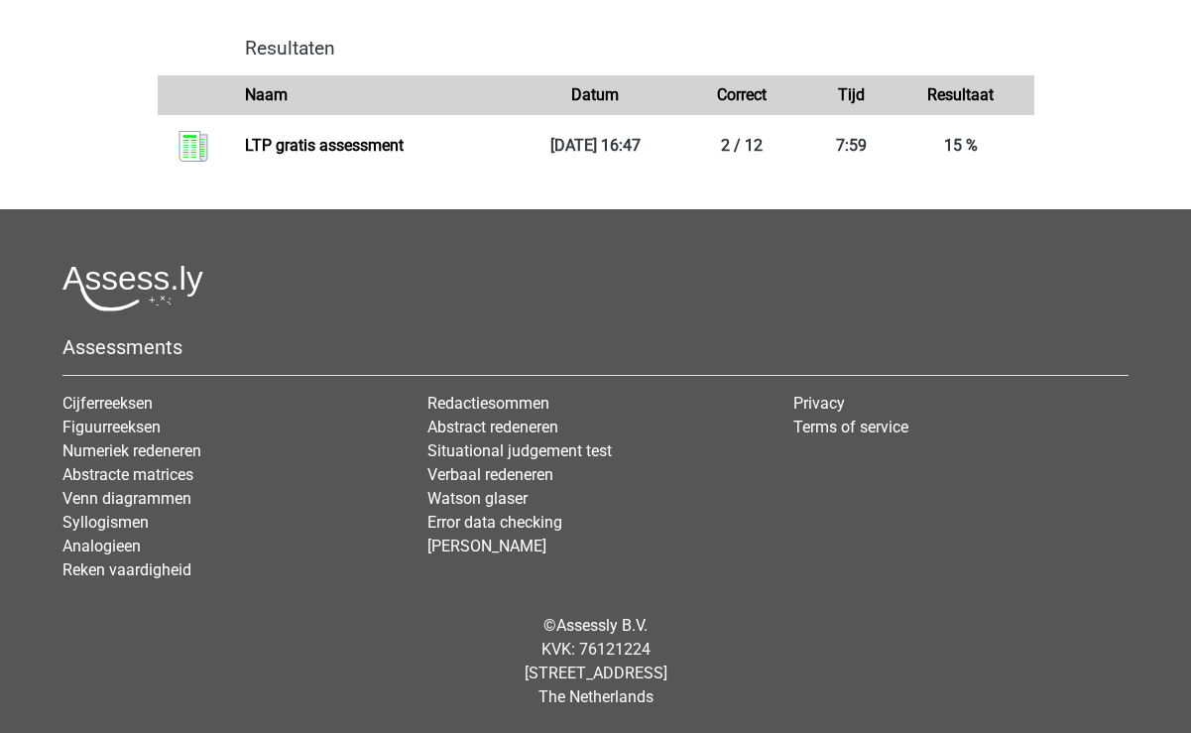
scroll to position [1412, 0]
